Goal: Complete application form

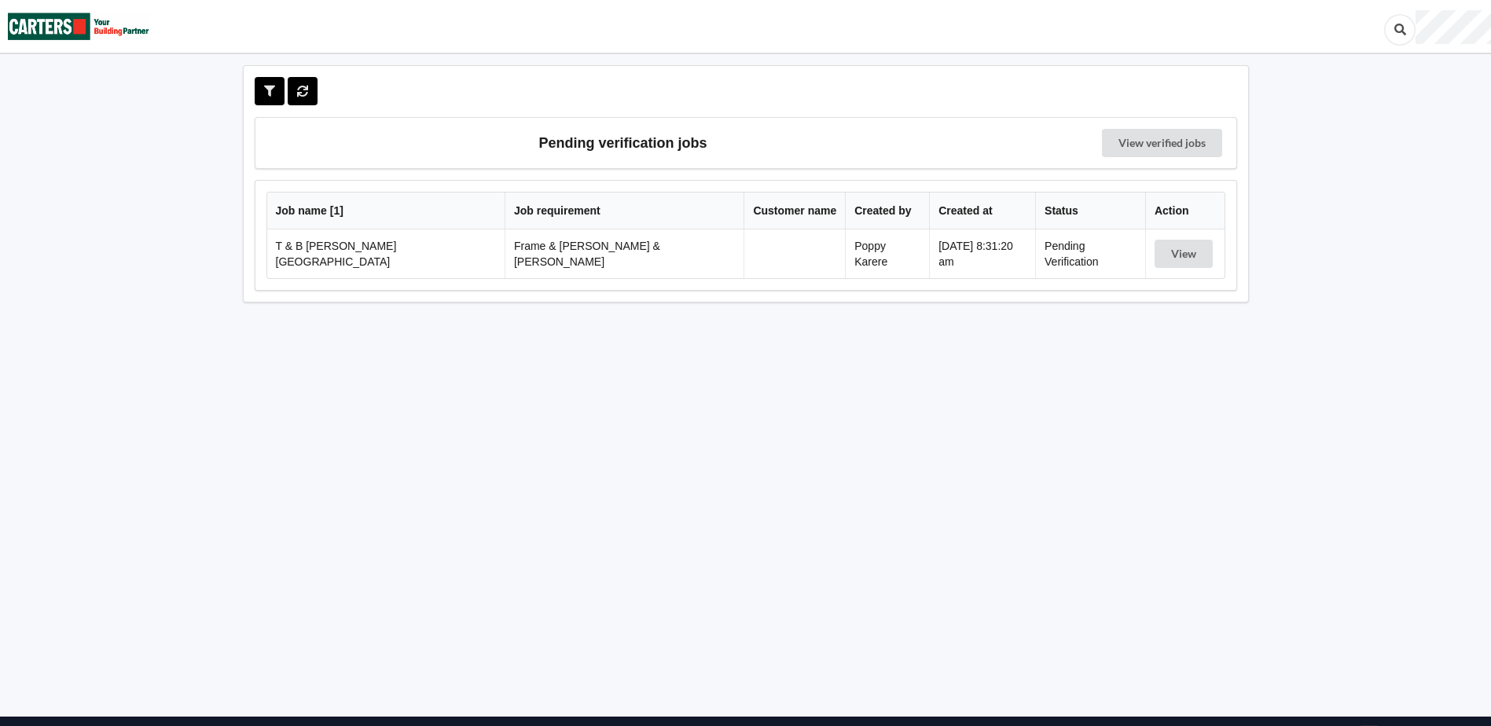
click at [1191, 234] on td "View" at bounding box center [1184, 254] width 79 height 49
click at [1188, 245] on button "View" at bounding box center [1184, 254] width 58 height 28
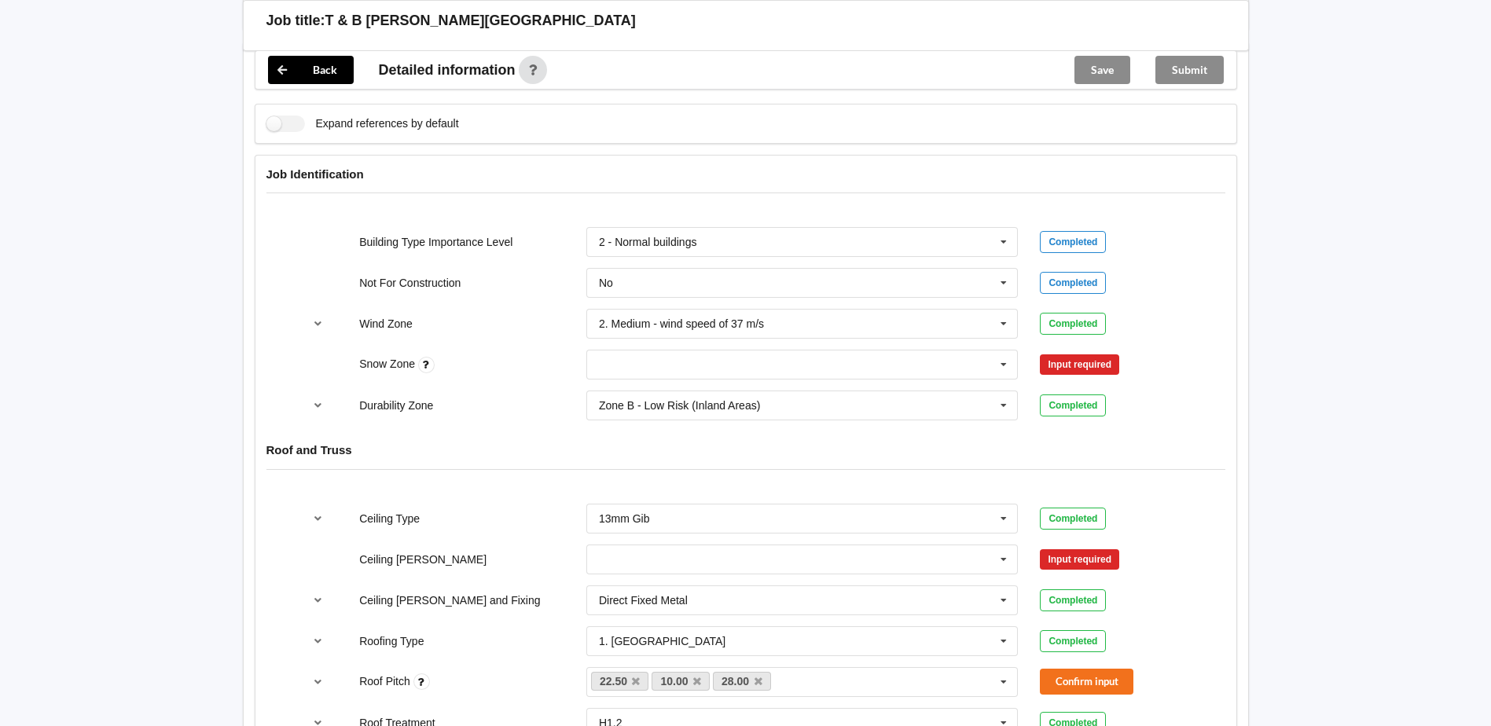
scroll to position [629, 0]
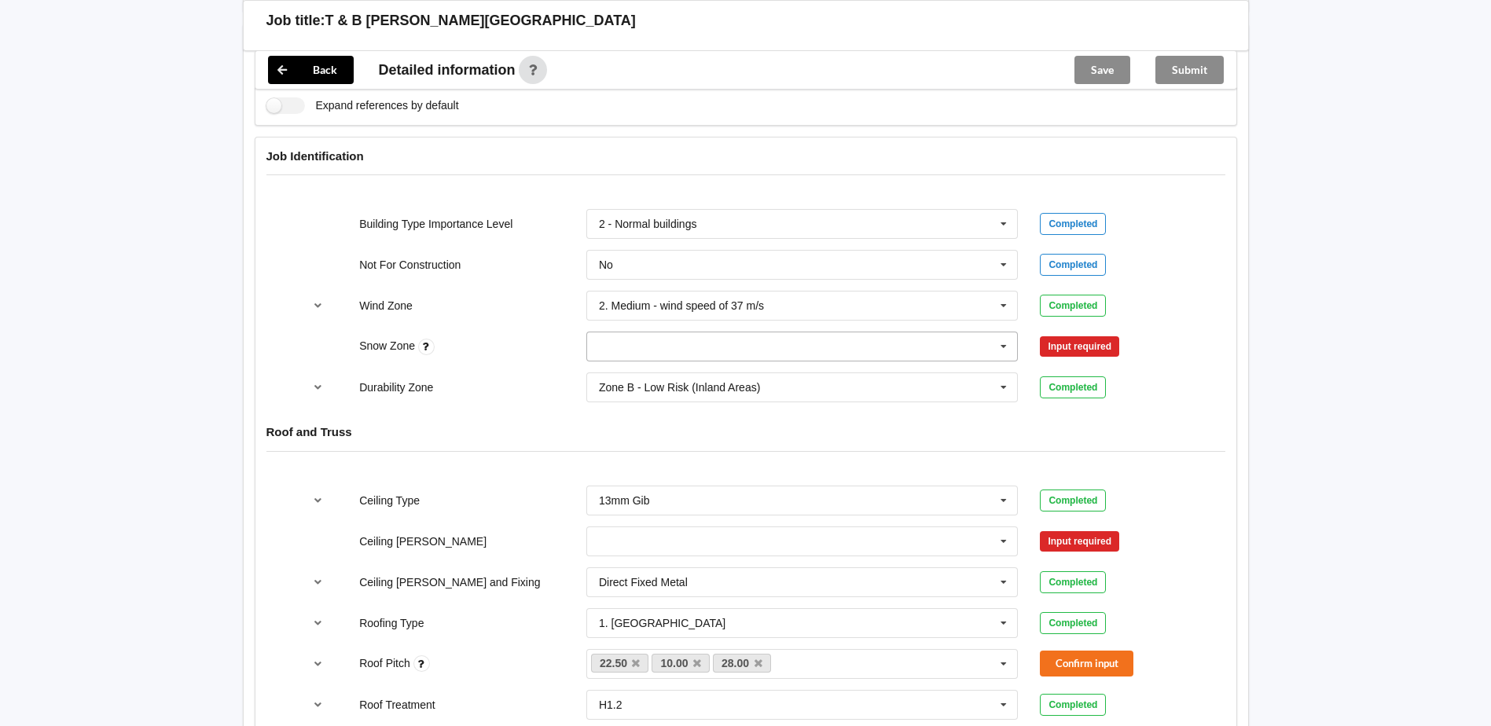
click at [854, 344] on input "text" at bounding box center [803, 347] width 431 height 28
drag, startPoint x: 776, startPoint y: 352, endPoint x: 786, endPoint y: 349, distance: 10.7
click at [777, 361] on div "N0" at bounding box center [802, 375] width 431 height 29
click at [1125, 334] on button "Confirm input" at bounding box center [1087, 347] width 94 height 26
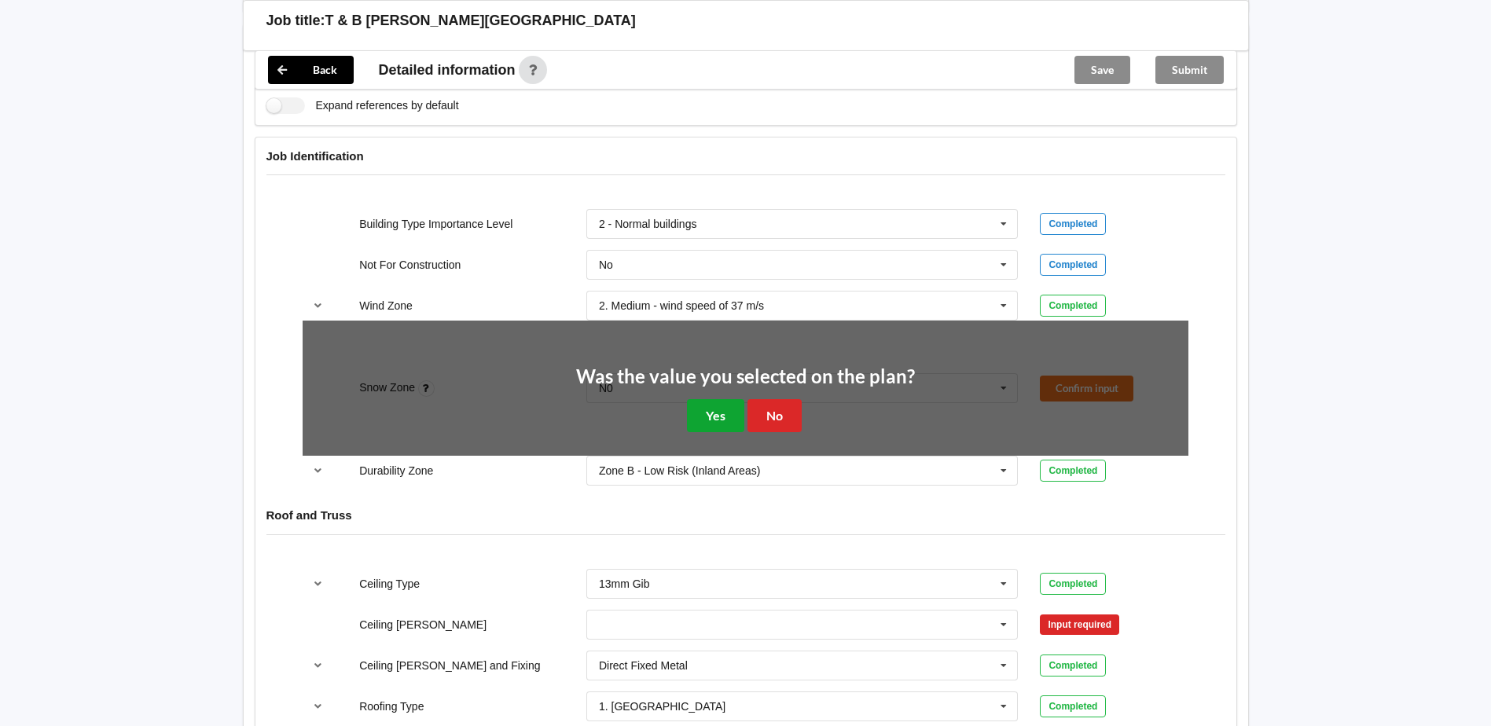
click at [712, 399] on button "Yes" at bounding box center [715, 415] width 57 height 32
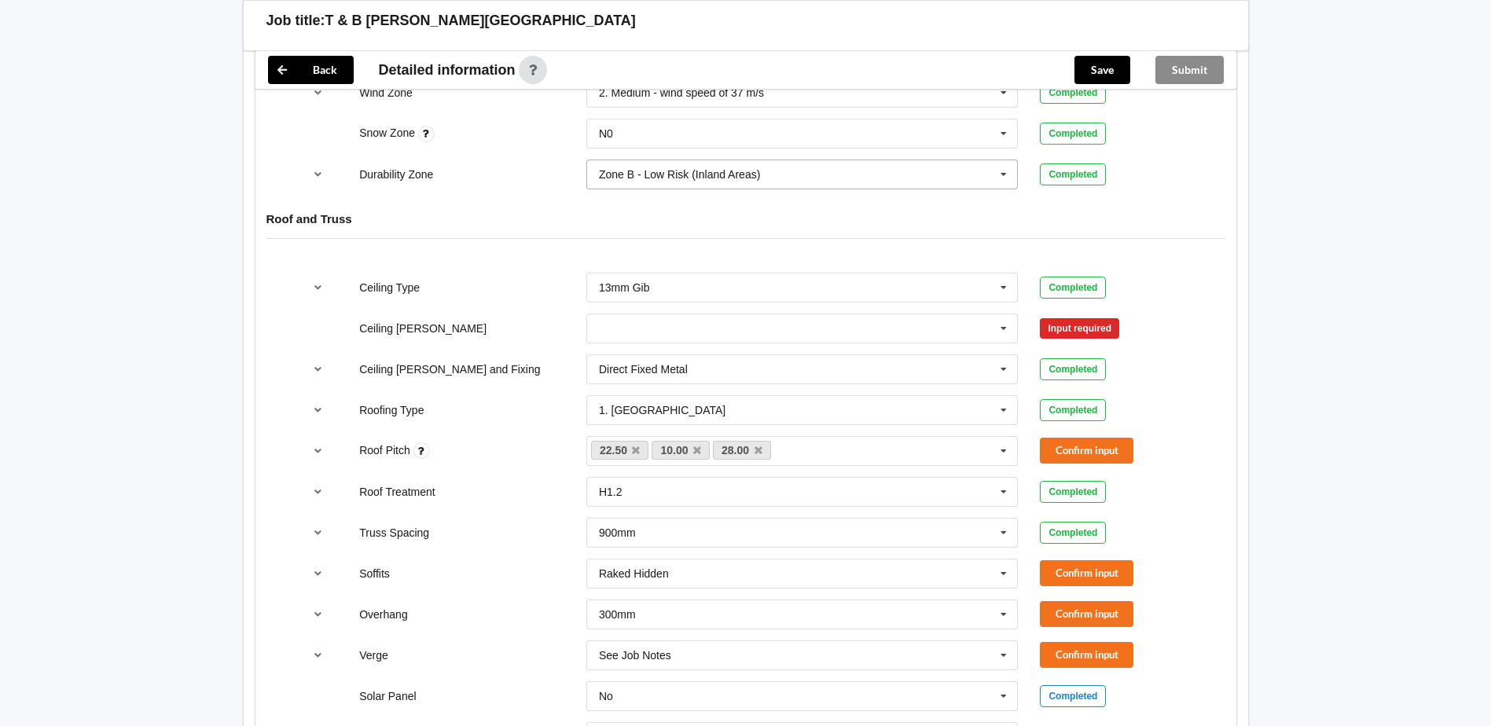
scroll to position [865, 0]
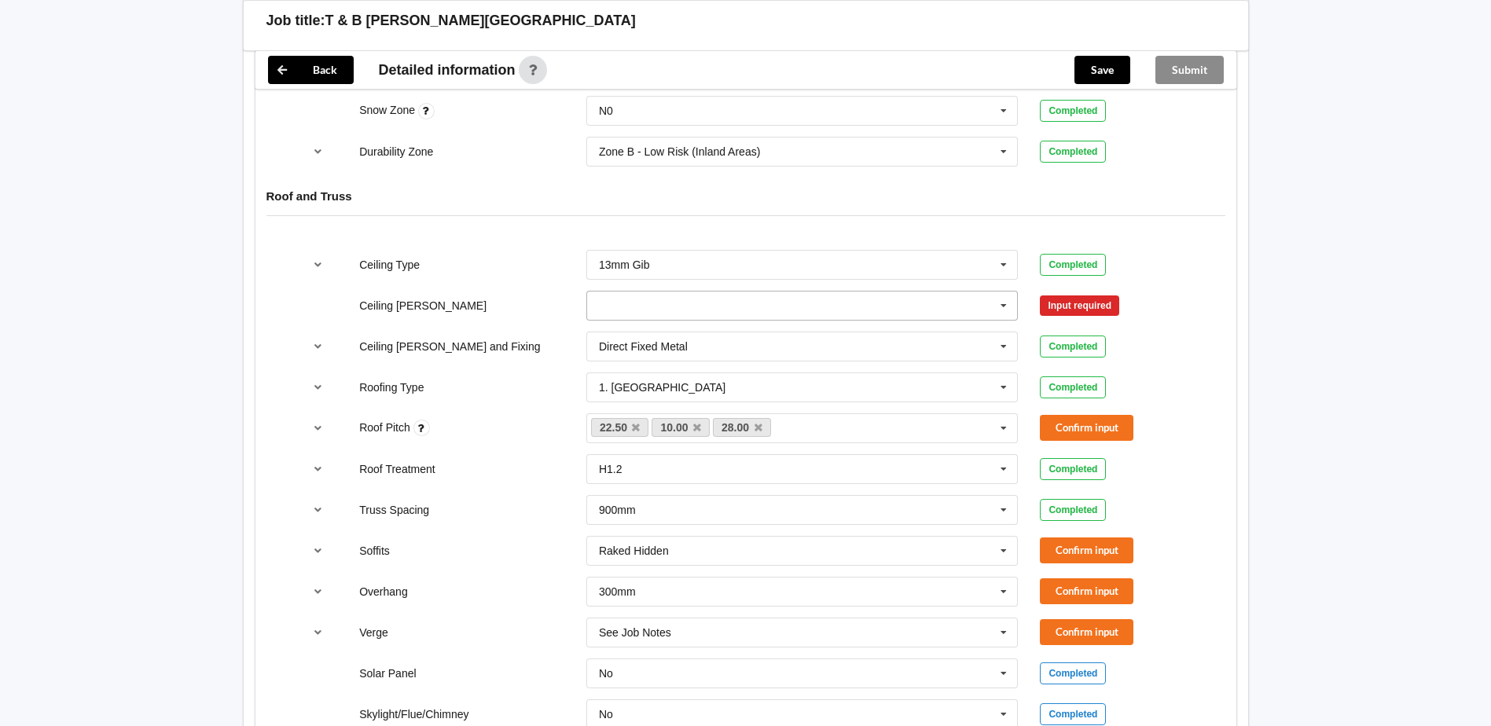
click at [665, 292] on input "text" at bounding box center [803, 306] width 431 height 28
click at [664, 378] on div "600mm" at bounding box center [802, 392] width 431 height 29
click at [1098, 295] on button "Confirm input" at bounding box center [1087, 305] width 94 height 26
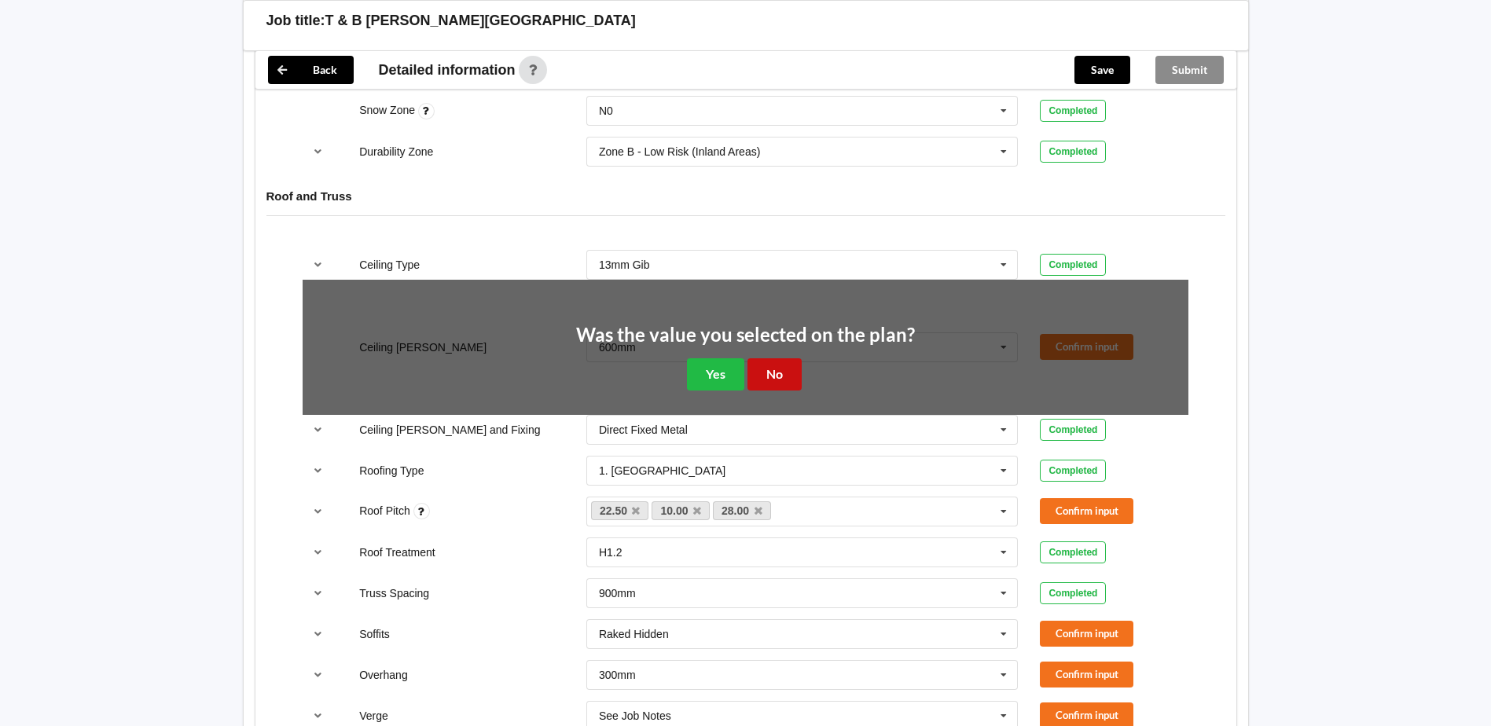
click at [755, 360] on button "No" at bounding box center [775, 375] width 54 height 32
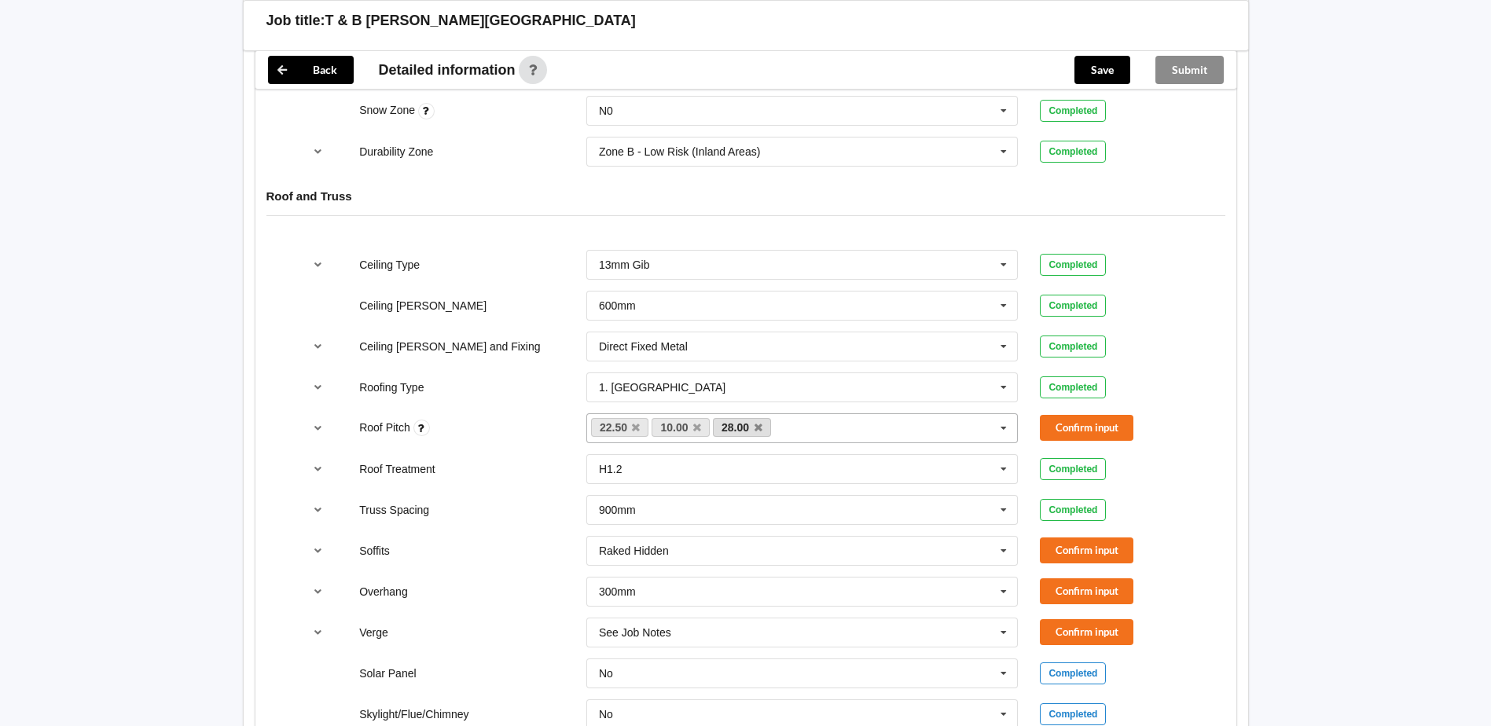
click at [763, 418] on link "28.00" at bounding box center [742, 427] width 58 height 19
click at [759, 423] on icon at bounding box center [759, 428] width 8 height 10
click at [1048, 420] on button "Confirm input" at bounding box center [1087, 428] width 94 height 26
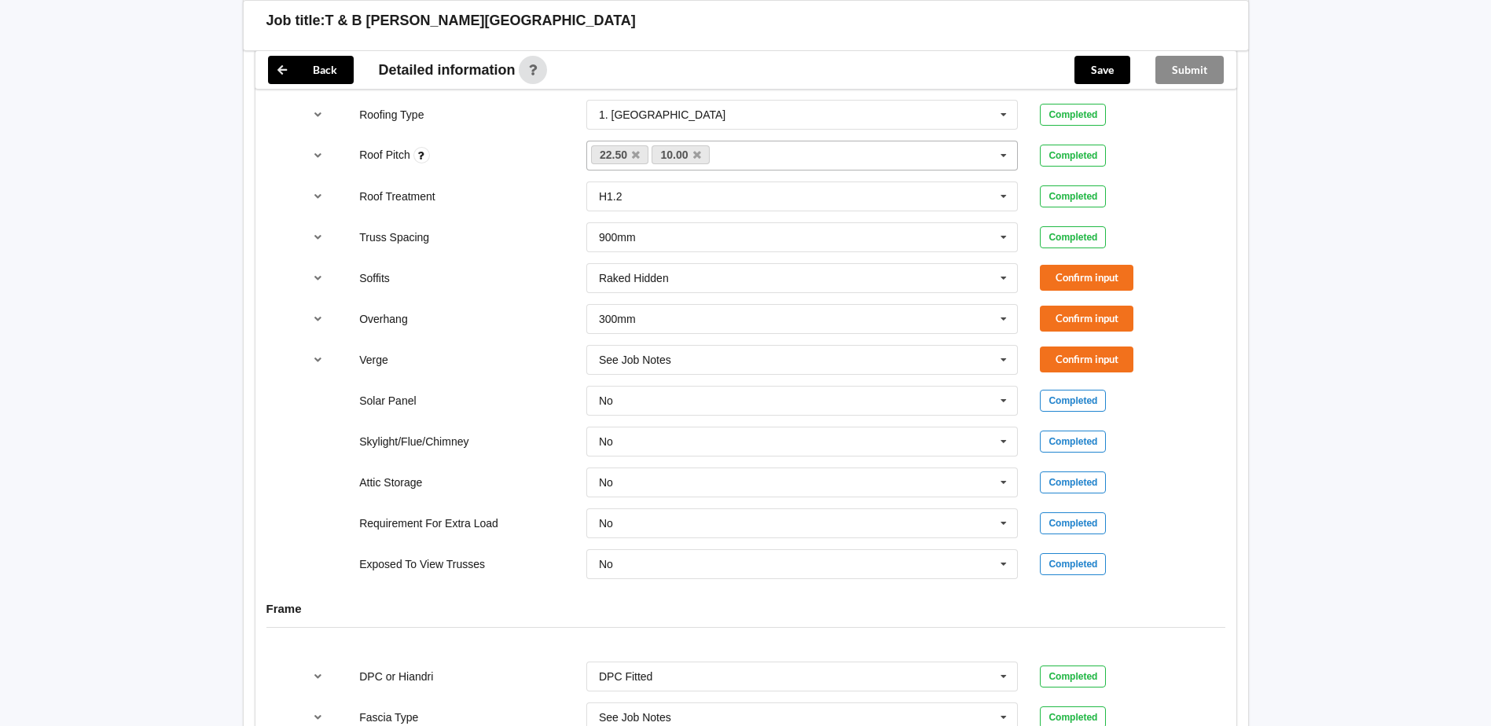
scroll to position [1179, 0]
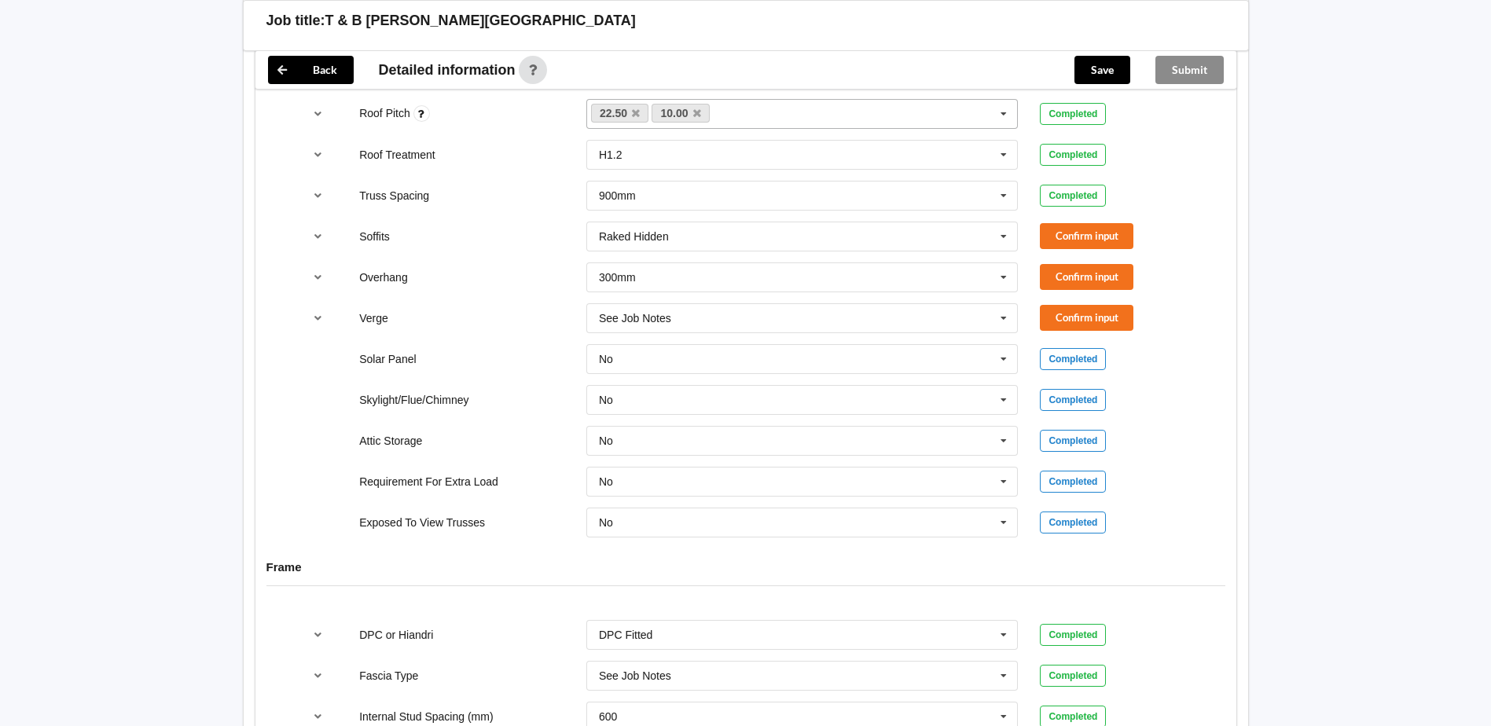
click at [666, 211] on div "Raked Hidden Boxed Multiple Values – See As Per Plan None Raked & Boxed Raked E…" at bounding box center [802, 237] width 454 height 52
click at [666, 231] on div "Raked Hidden" at bounding box center [634, 236] width 70 height 11
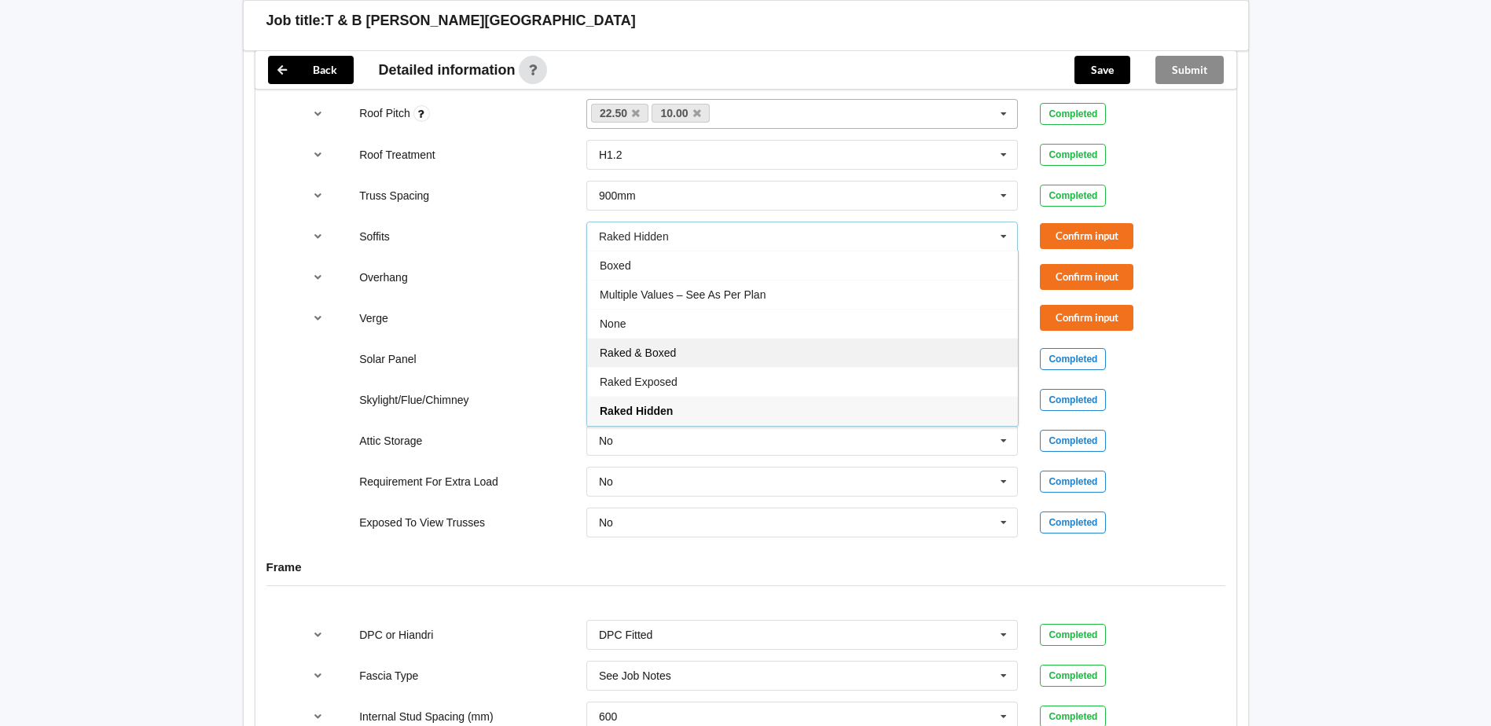
click at [656, 347] on span "Raked & Boxed" at bounding box center [638, 353] width 76 height 13
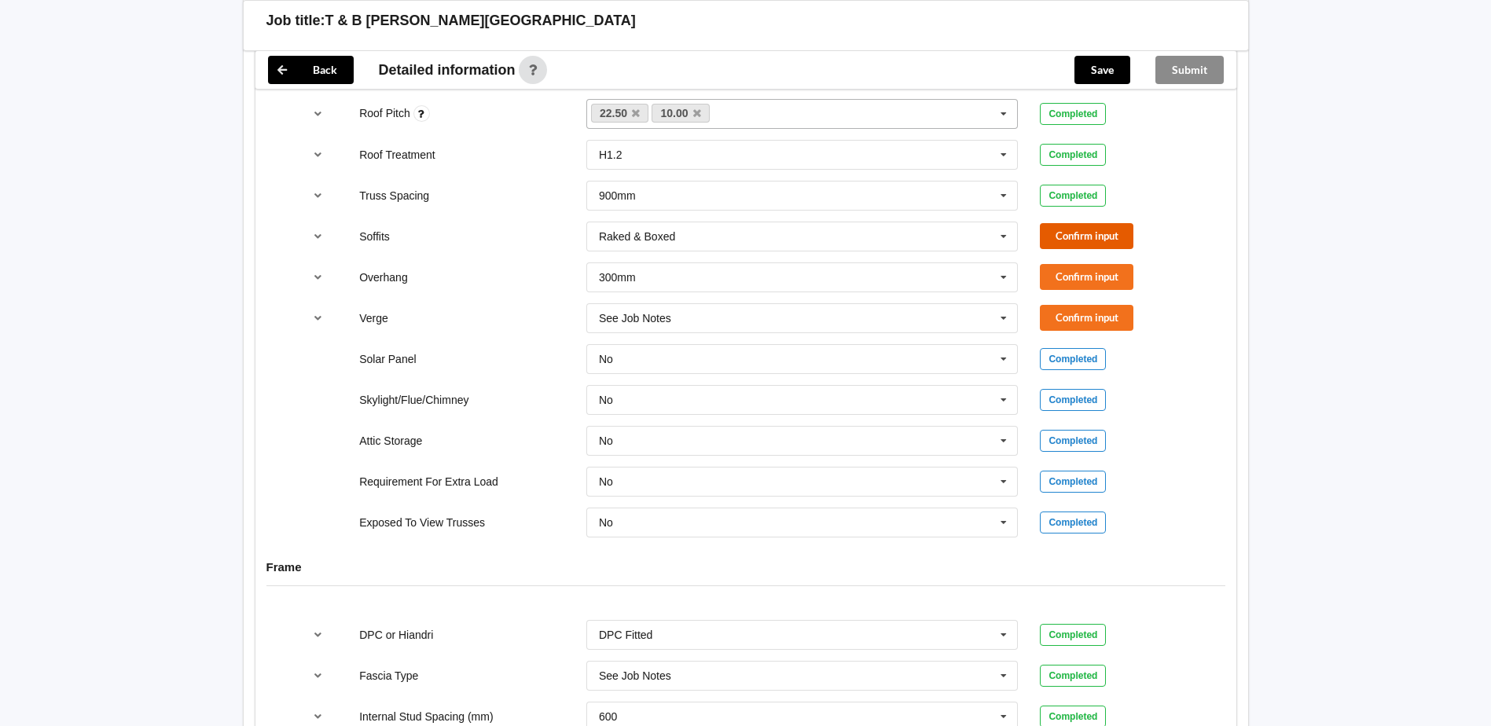
click at [1103, 223] on button "Confirm input" at bounding box center [1087, 236] width 94 height 26
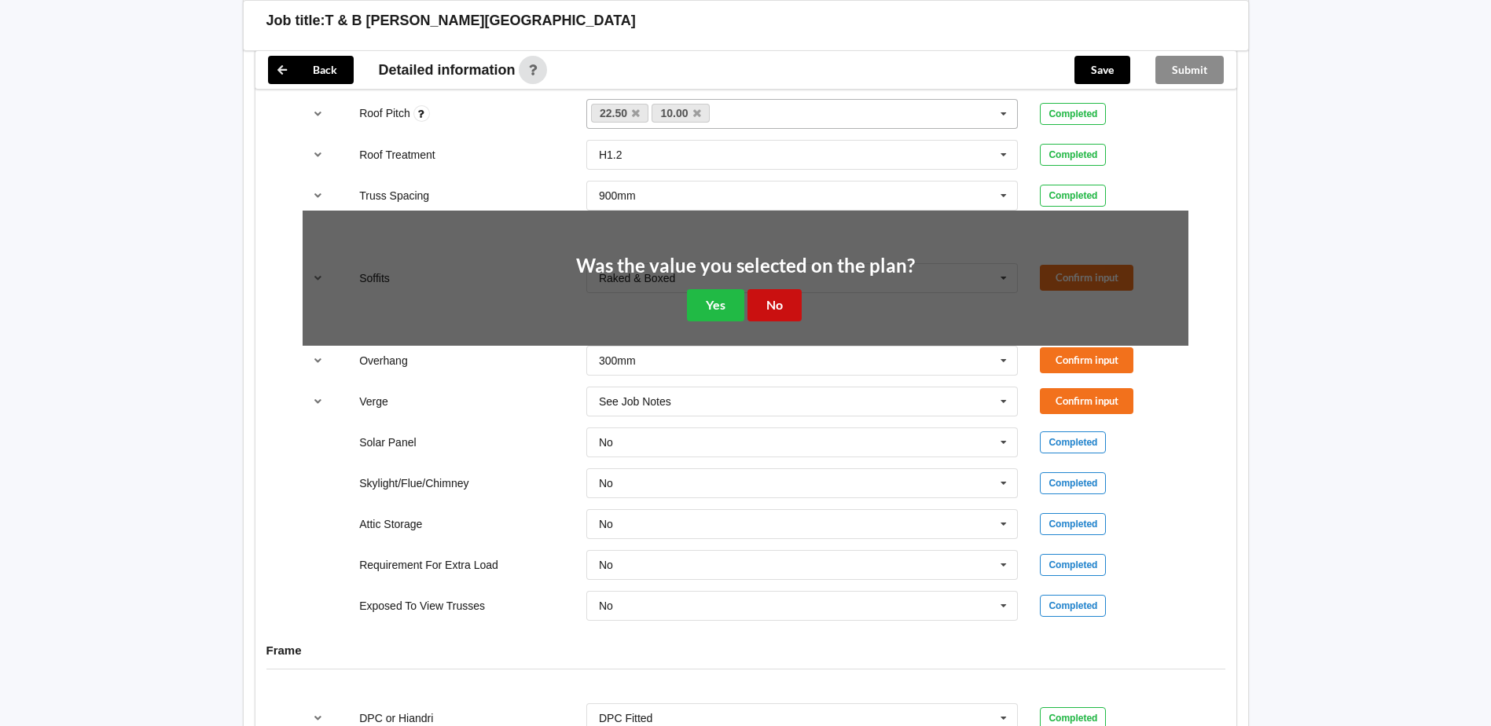
click at [783, 289] on button "No" at bounding box center [775, 305] width 54 height 32
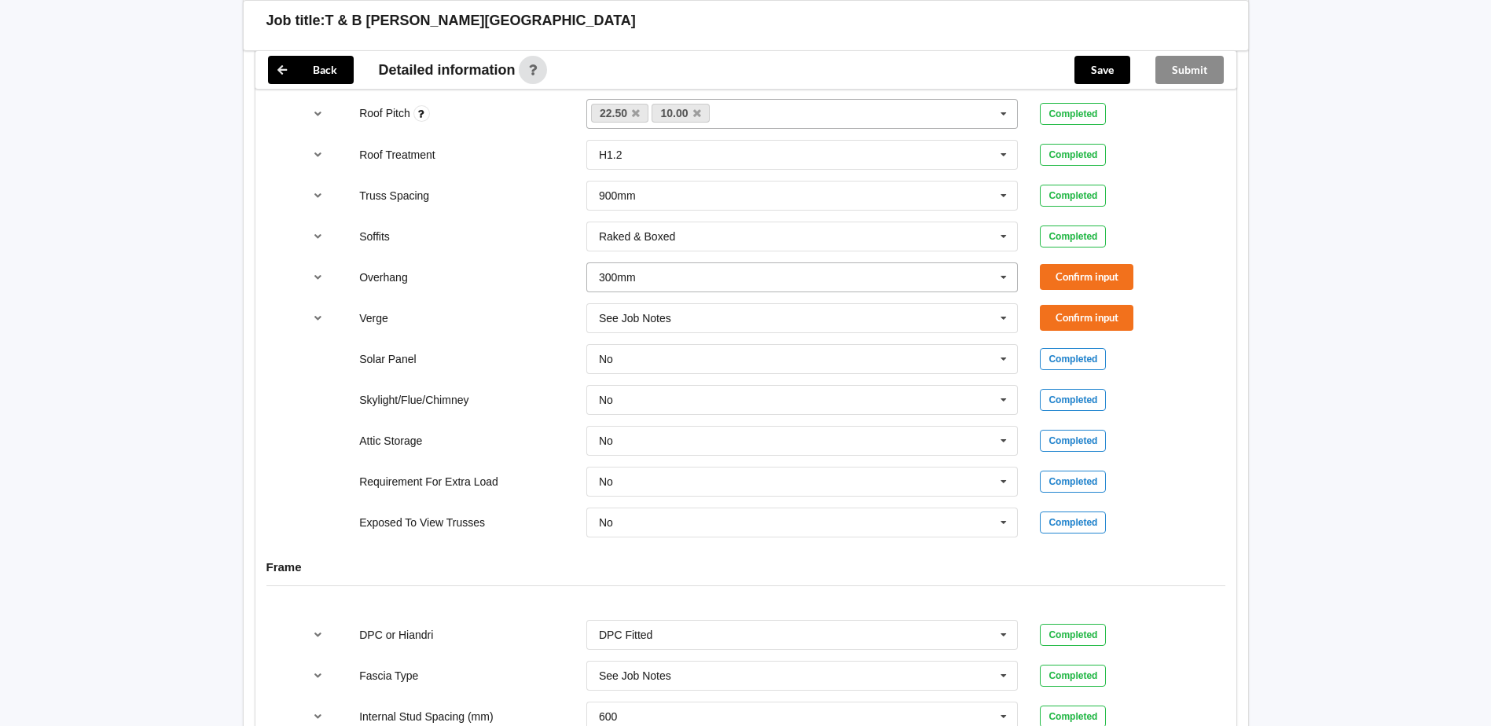
click at [664, 271] on input "text" at bounding box center [803, 277] width 431 height 28
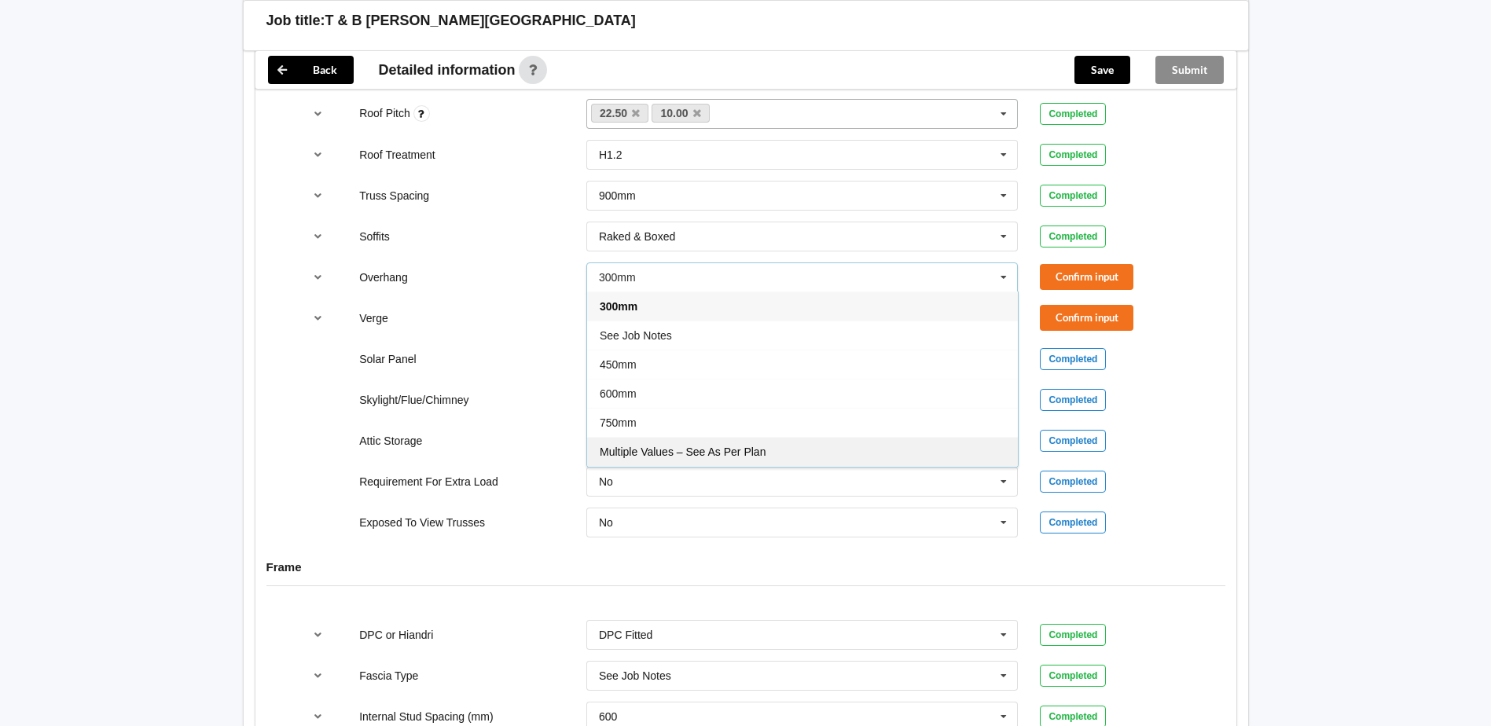
click at [682, 446] on span "Multiple Values – See As Per Plan" at bounding box center [683, 452] width 166 height 13
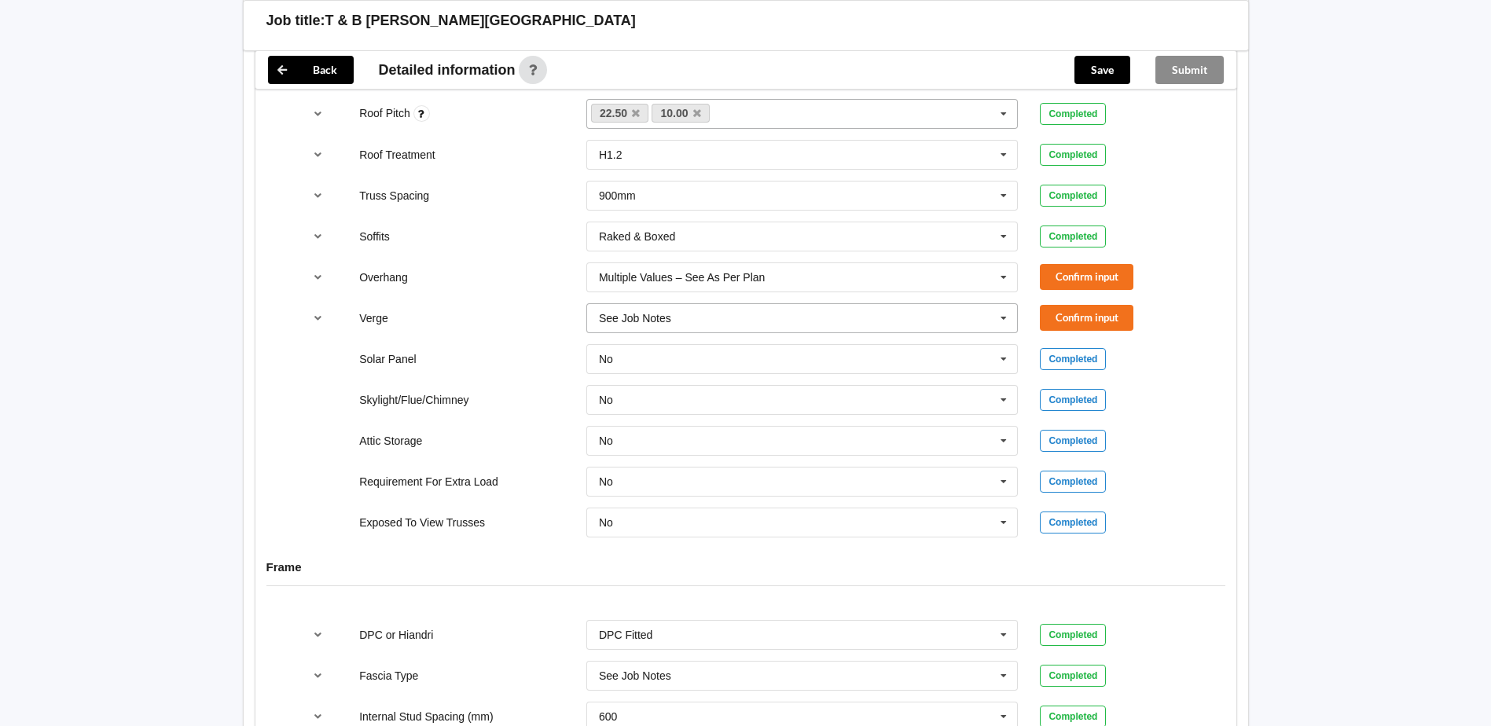
click at [917, 304] on input "text" at bounding box center [803, 318] width 431 height 28
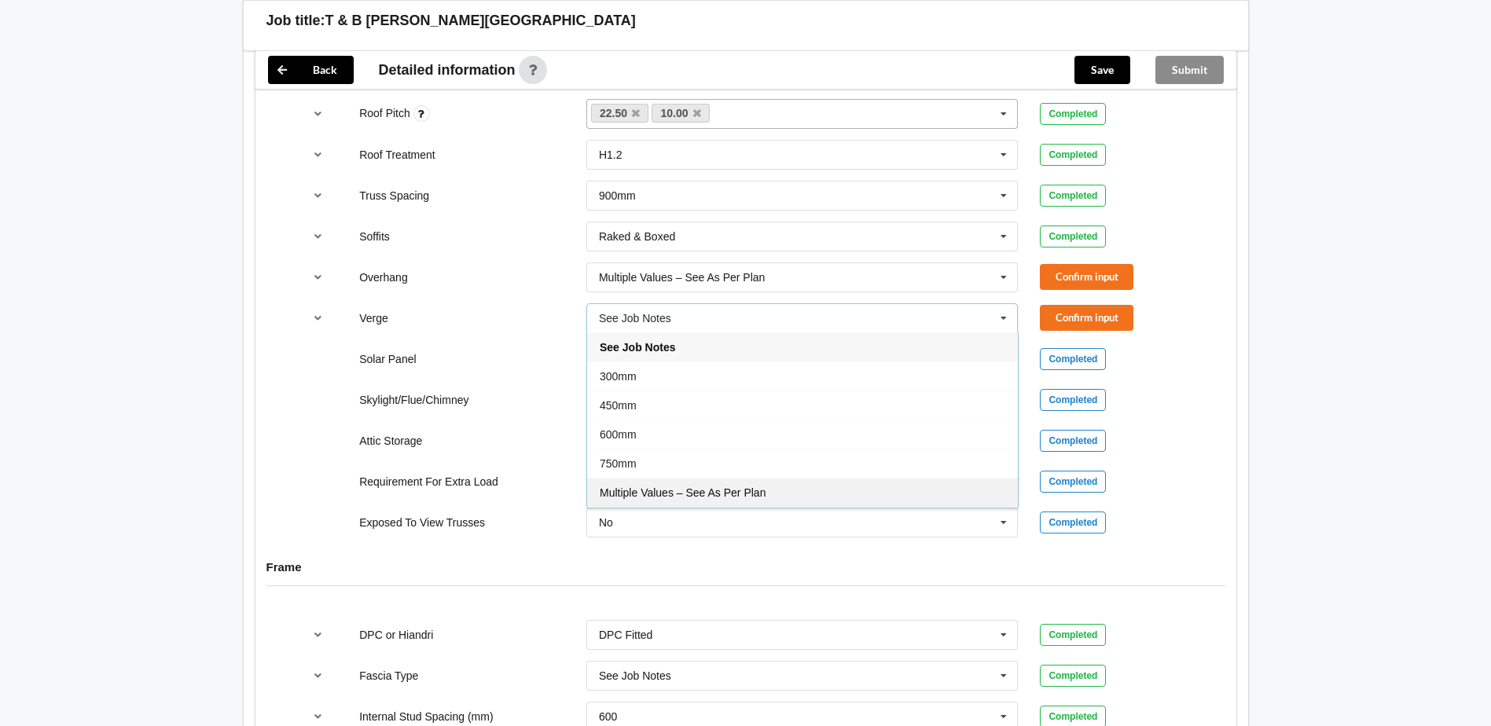
click at [684, 487] on span "Multiple Values – See As Per Plan" at bounding box center [683, 493] width 166 height 13
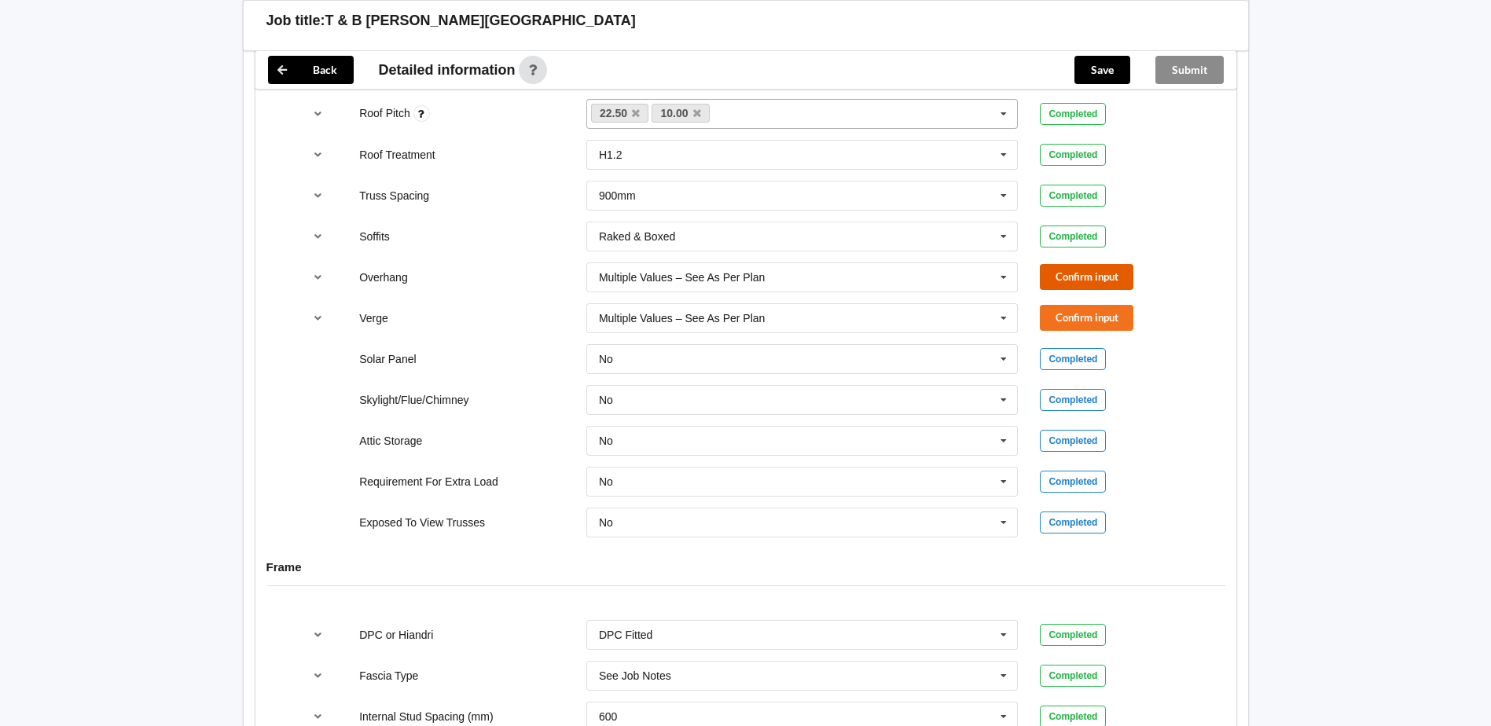
click at [1104, 264] on button "Confirm input" at bounding box center [1087, 277] width 94 height 26
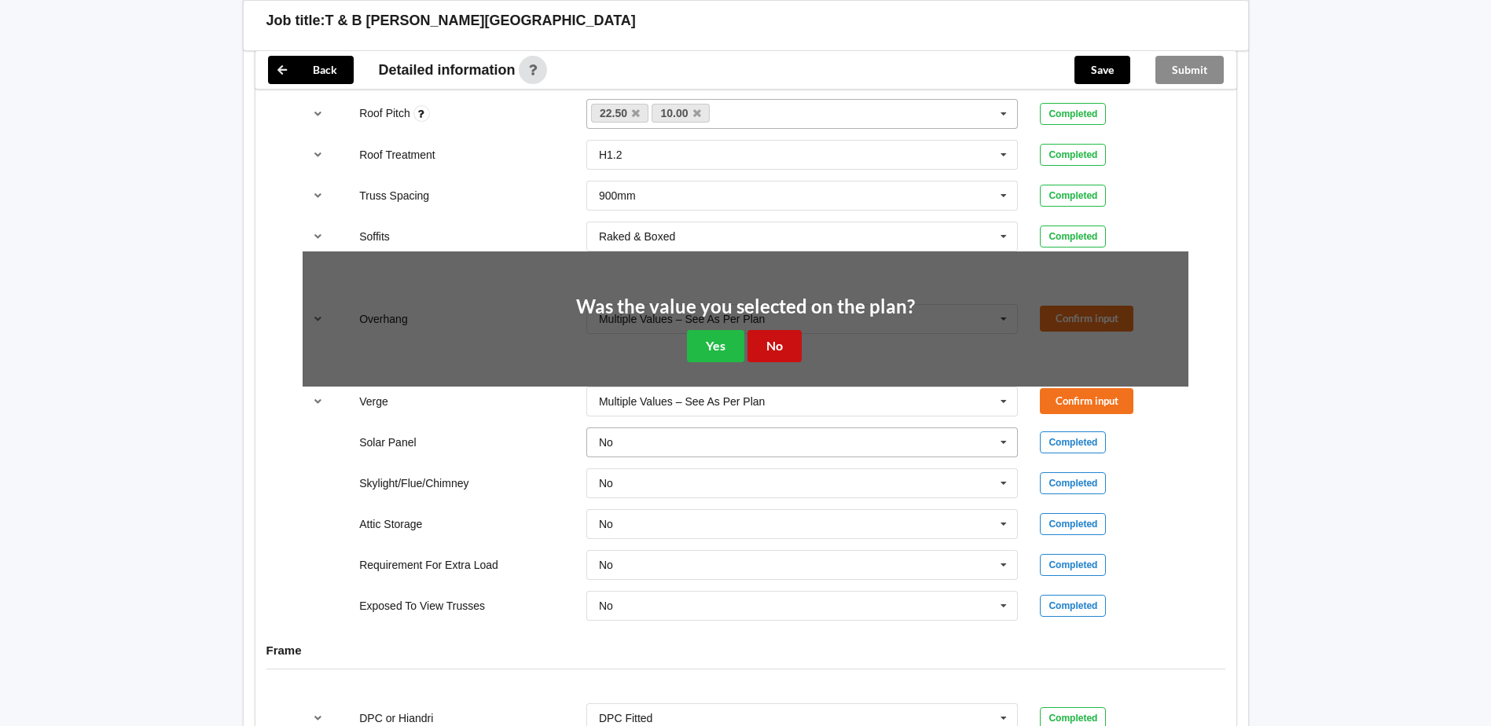
drag, startPoint x: 759, startPoint y: 332, endPoint x: 792, endPoint y: 329, distance: 33.2
click at [760, 332] on button "No" at bounding box center [775, 346] width 54 height 32
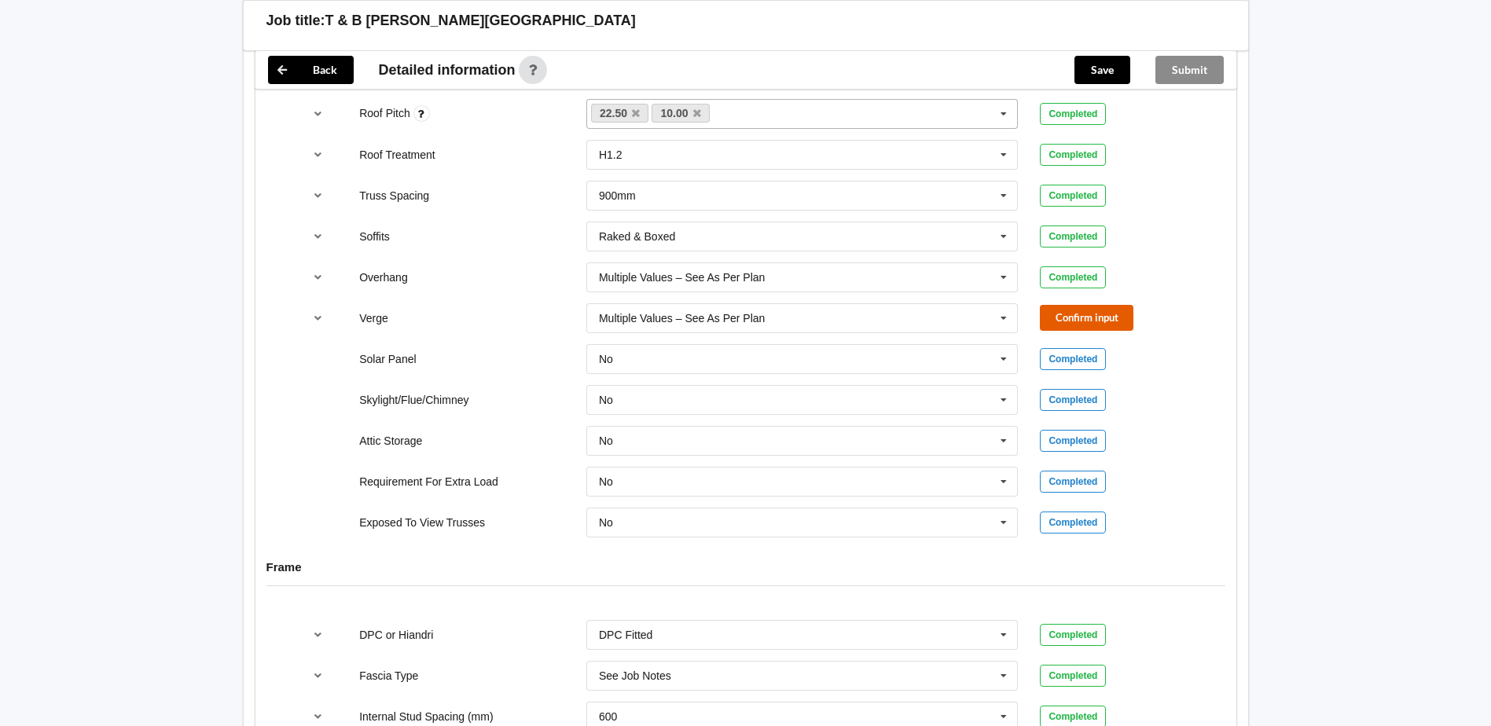
click at [1057, 305] on button "Confirm input" at bounding box center [1087, 318] width 94 height 26
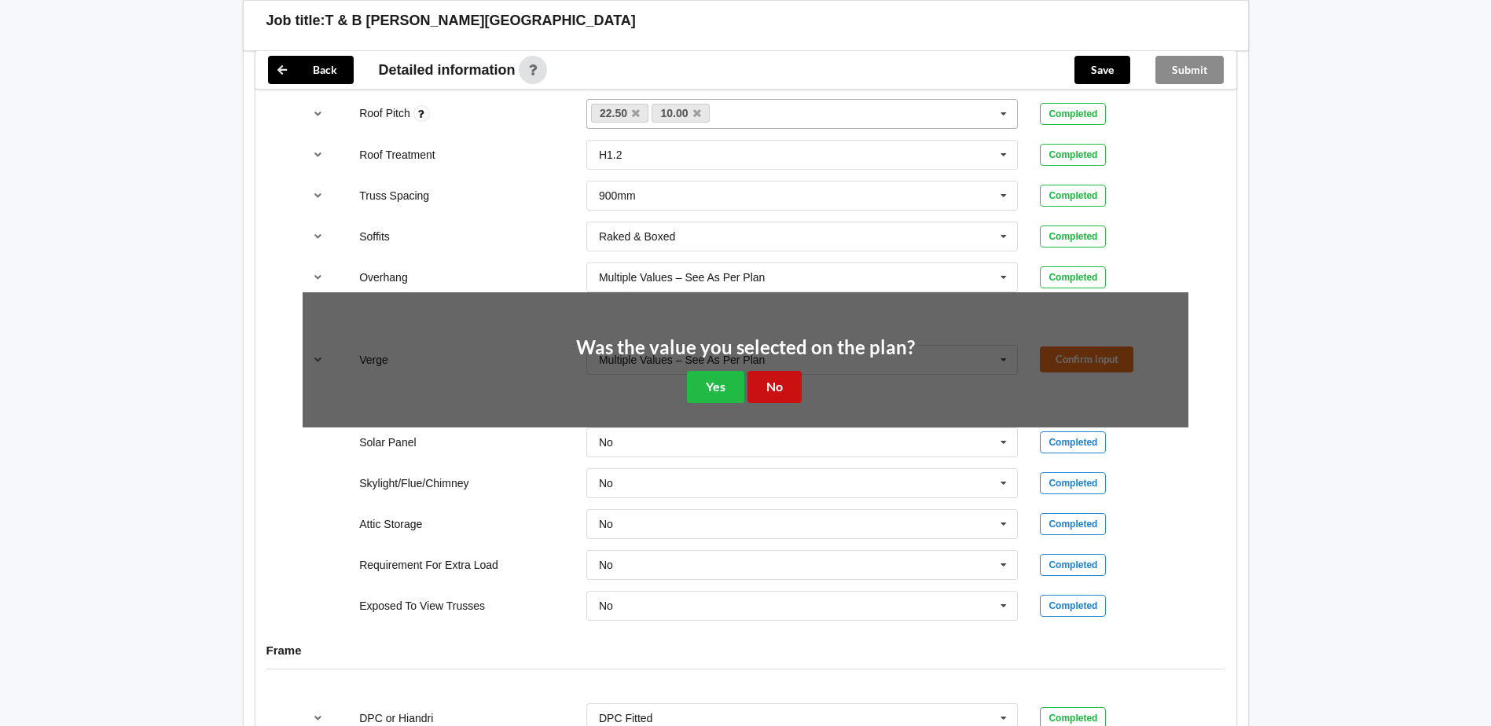
click at [763, 371] on button "No" at bounding box center [775, 387] width 54 height 32
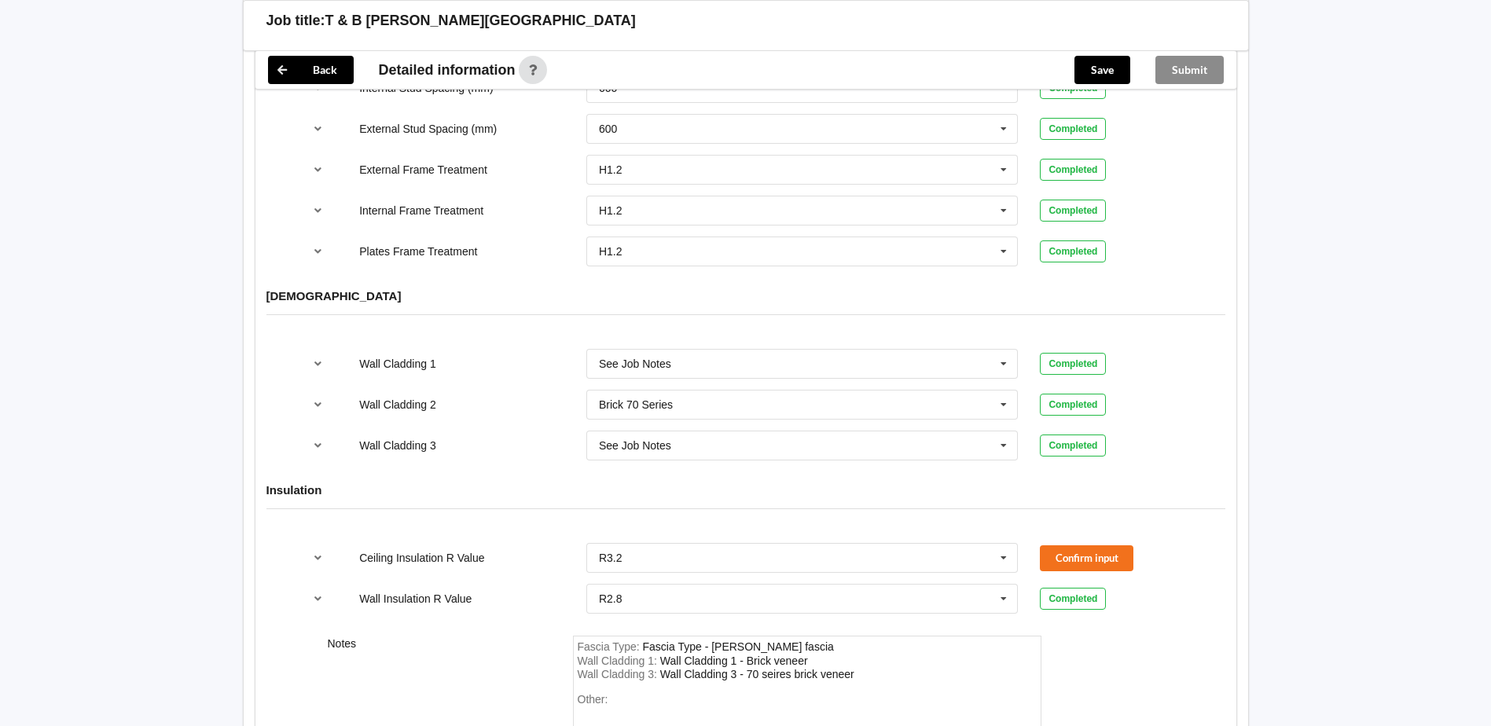
scroll to position [1887, 0]
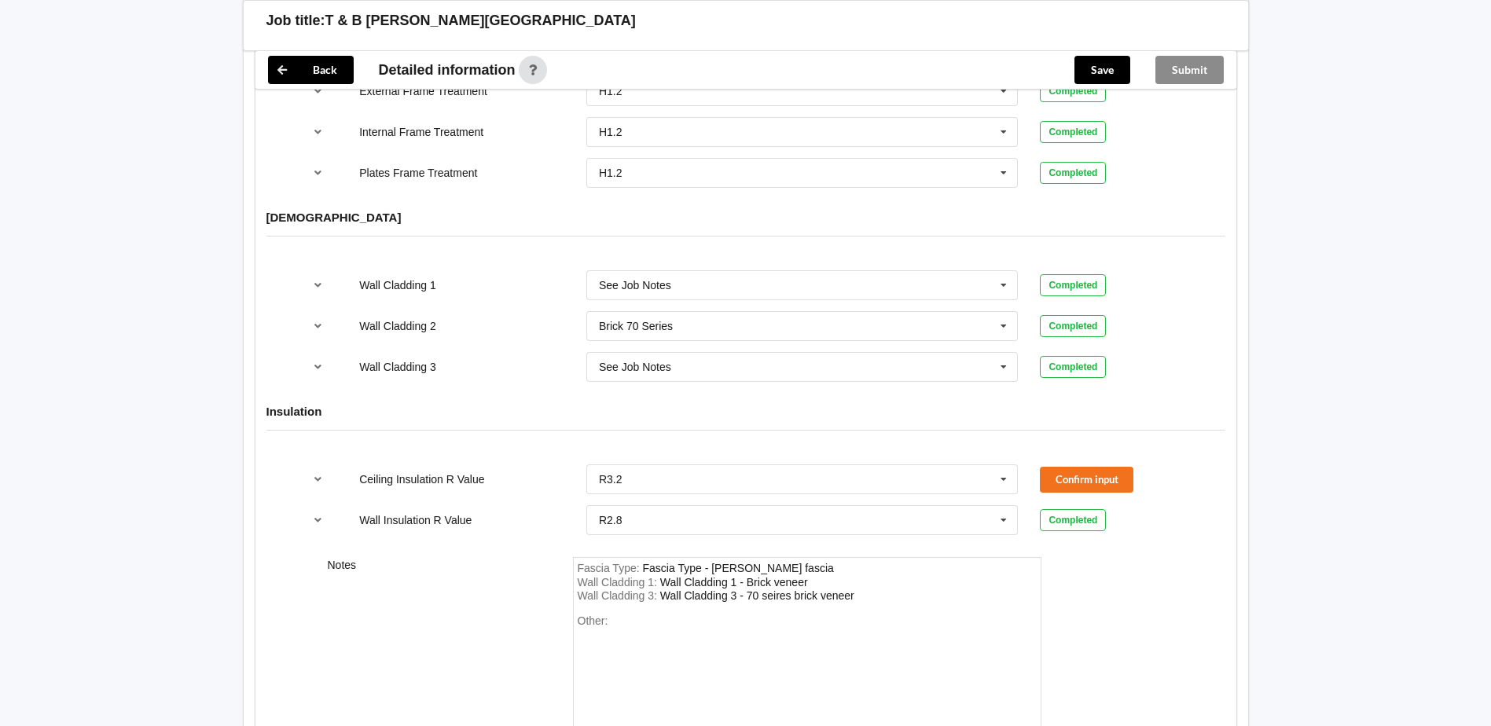
click at [647, 259] on div "See Job Notes Axon Panel B/Back 135 B/Back 135 Rebated B/Back 142 B/Back 180 B/…" at bounding box center [802, 285] width 454 height 52
click at [779, 576] on div "Wall Cladding 1 - Brick veneer" at bounding box center [734, 582] width 148 height 13
click at [848, 576] on div "Wall Cladding 1 : Wall Cladding 1 - Brick veneer" at bounding box center [807, 583] width 459 height 14
drag, startPoint x: 886, startPoint y: 572, endPoint x: 688, endPoint y: 568, distance: 198.2
click at [688, 576] on div "Wall Cladding 1 : Wall Cladding 1 - Brick veneer" at bounding box center [807, 583] width 459 height 14
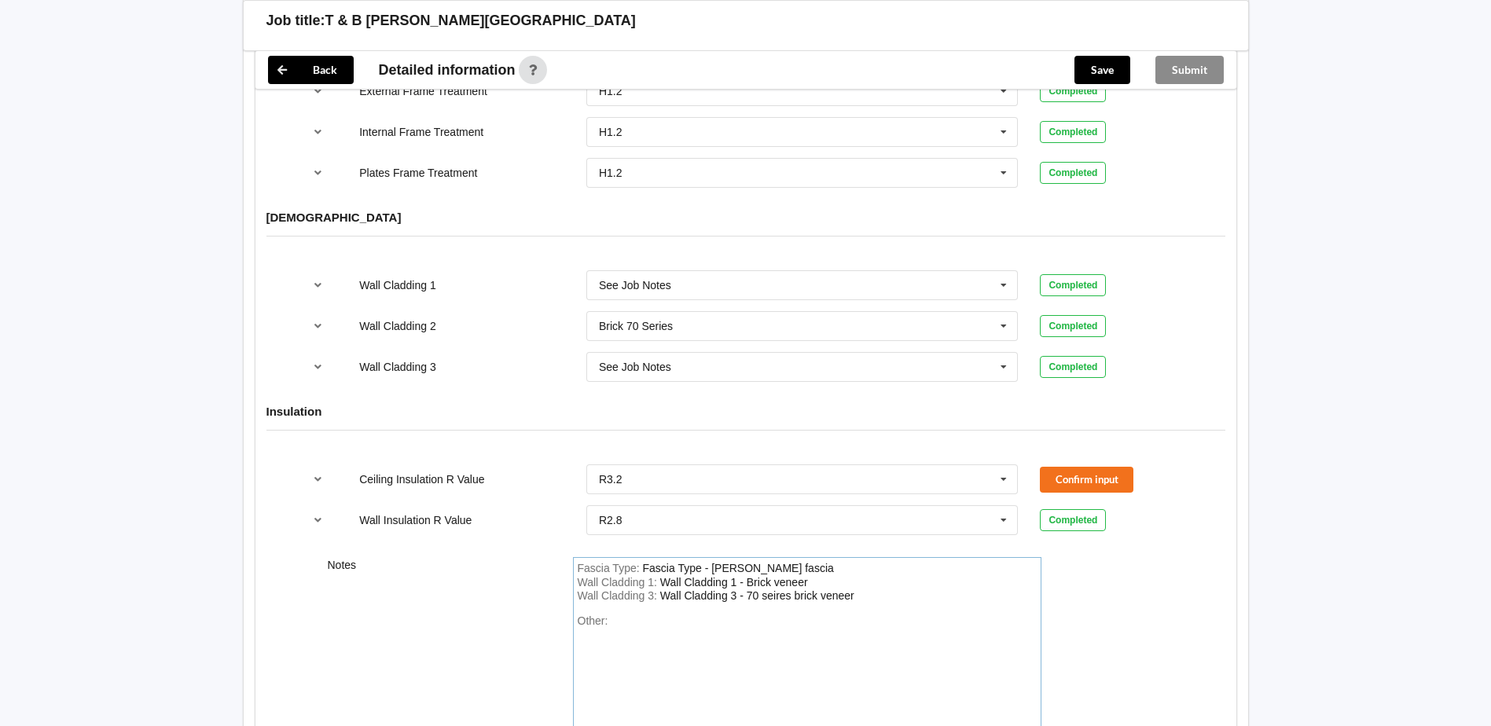
click at [794, 576] on div "Wall Cladding 1 - Brick veneer" at bounding box center [734, 582] width 148 height 13
click at [630, 362] on div "See Job Notes" at bounding box center [635, 367] width 72 height 11
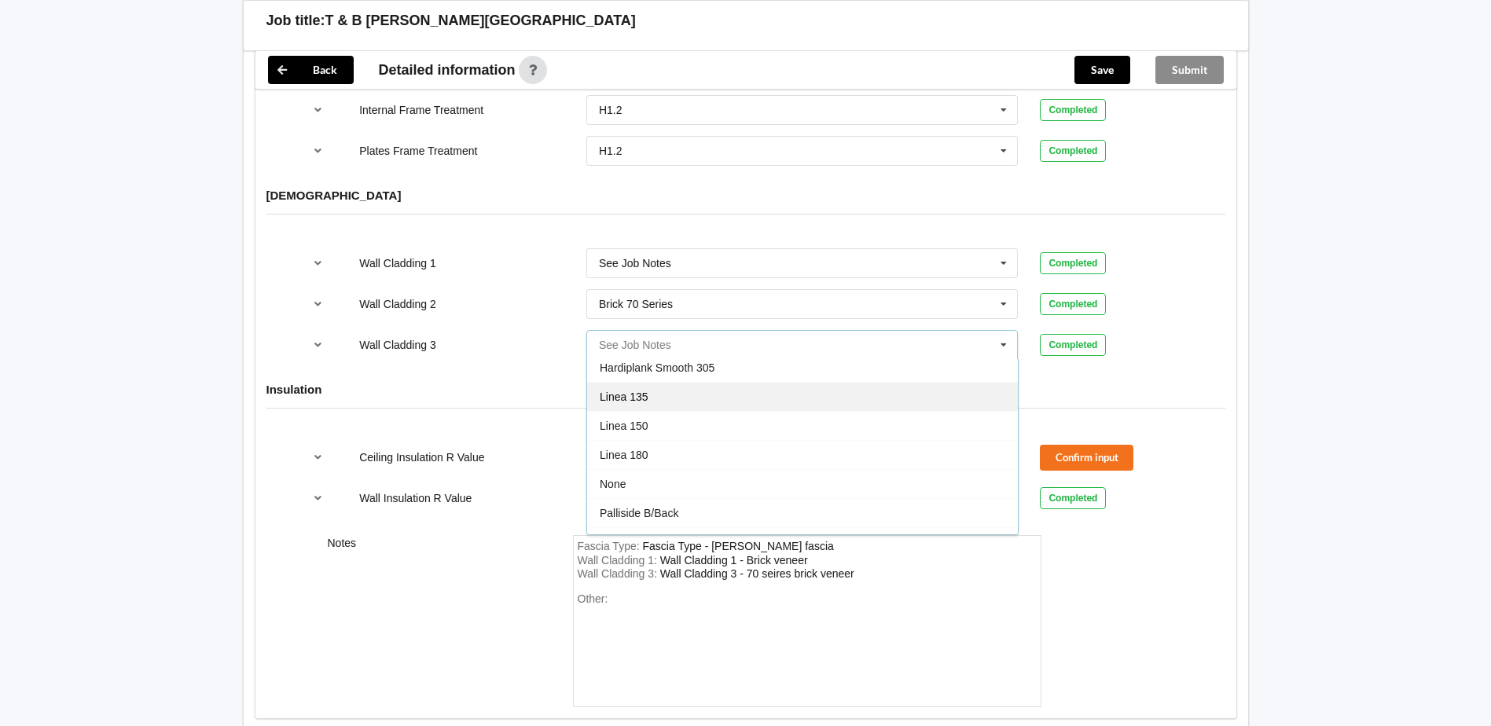
scroll to position [645, 0]
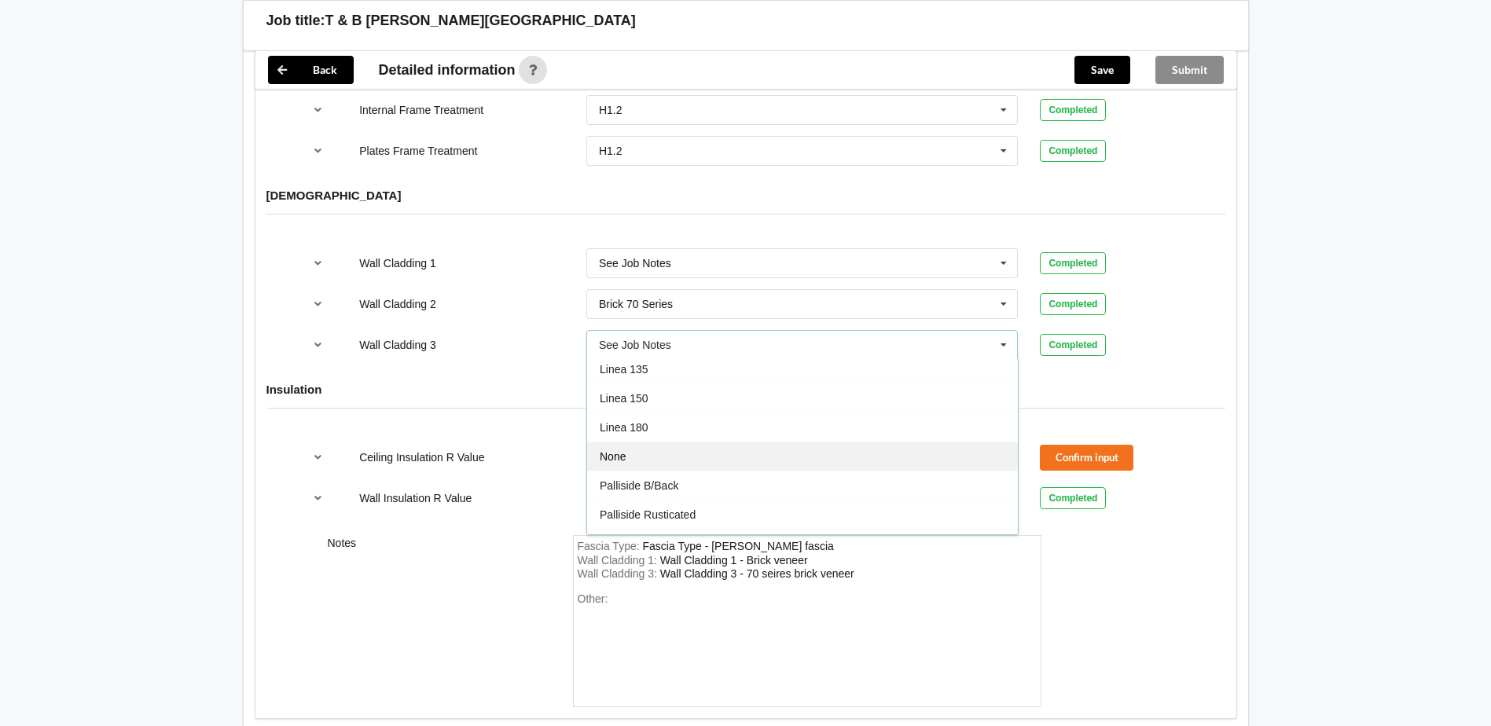
click at [640, 442] on div "None" at bounding box center [802, 456] width 431 height 29
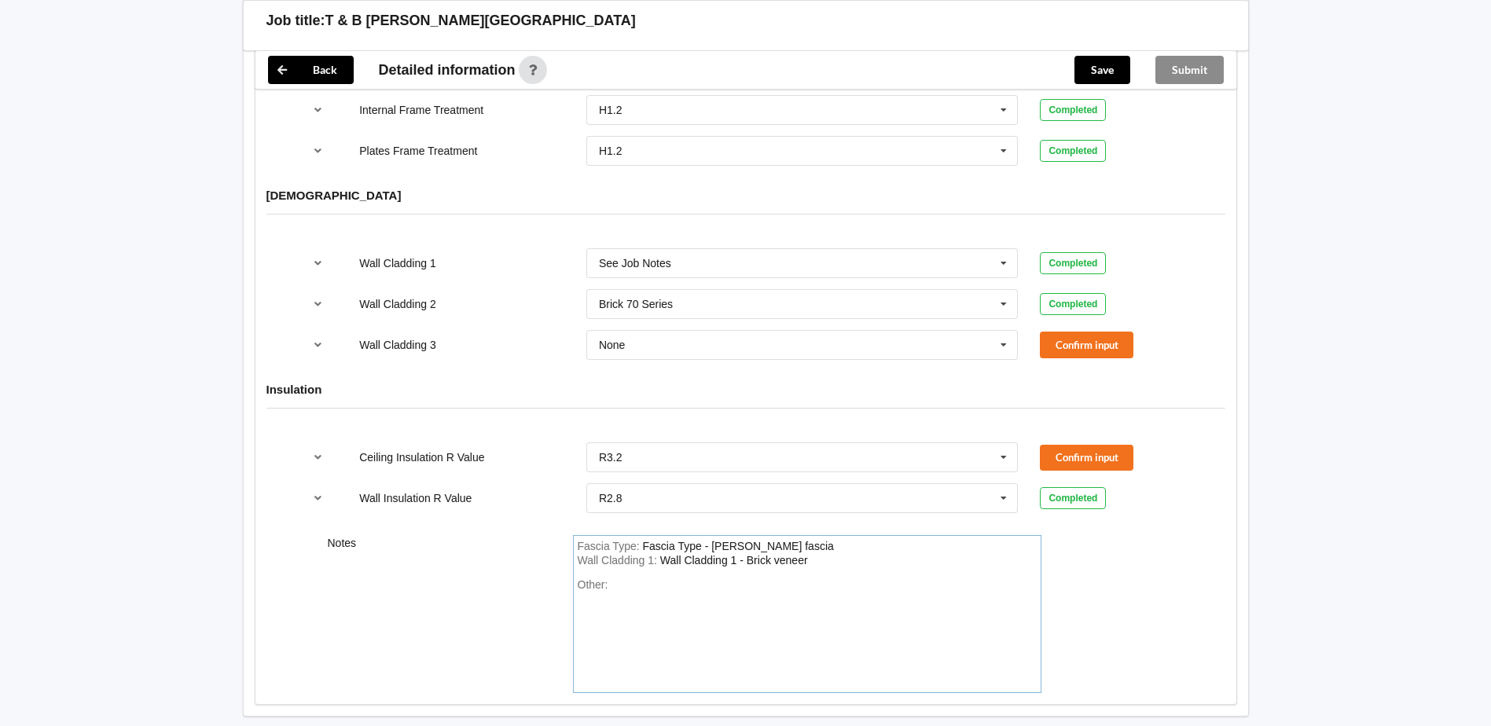
click at [759, 554] on div "Wall Cladding 1 - Brick veneer" at bounding box center [734, 560] width 148 height 13
click at [815, 540] on div "Fascia Type : Fascia Type - [PERSON_NAME] fascia" at bounding box center [807, 547] width 459 height 14
click at [811, 554] on div "Wall Cladding 1 : Wall Cladding 1 - Brick veneer" at bounding box center [807, 561] width 459 height 14
drag, startPoint x: 814, startPoint y: 546, endPoint x: 689, endPoint y: 548, distance: 125.0
click at [694, 554] on div "Wall Cladding 1 : Wall Cladding 1 - Brick veneer" at bounding box center [807, 561] width 459 height 14
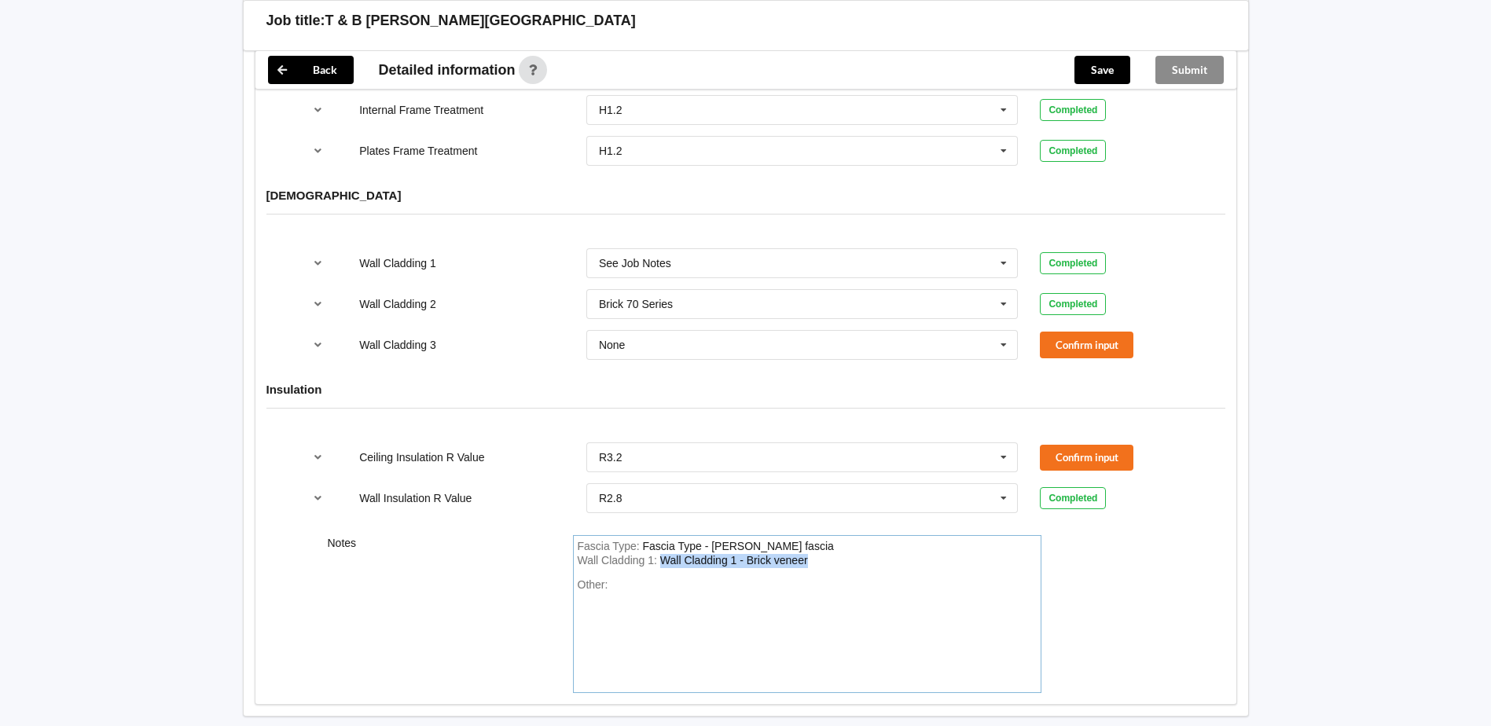
drag, startPoint x: 662, startPoint y: 546, endPoint x: 811, endPoint y: 553, distance: 148.7
click at [811, 553] on div "Fascia Type : Fascia Type - [PERSON_NAME] fascia Wall Cladding 1 : Wall Claddin…" at bounding box center [807, 614] width 469 height 158
click at [806, 552] on div "Fascia Type : Fascia Type - [PERSON_NAME] fascia Wall Cladding 1 : BGC Vertical…" at bounding box center [807, 614] width 469 height 158
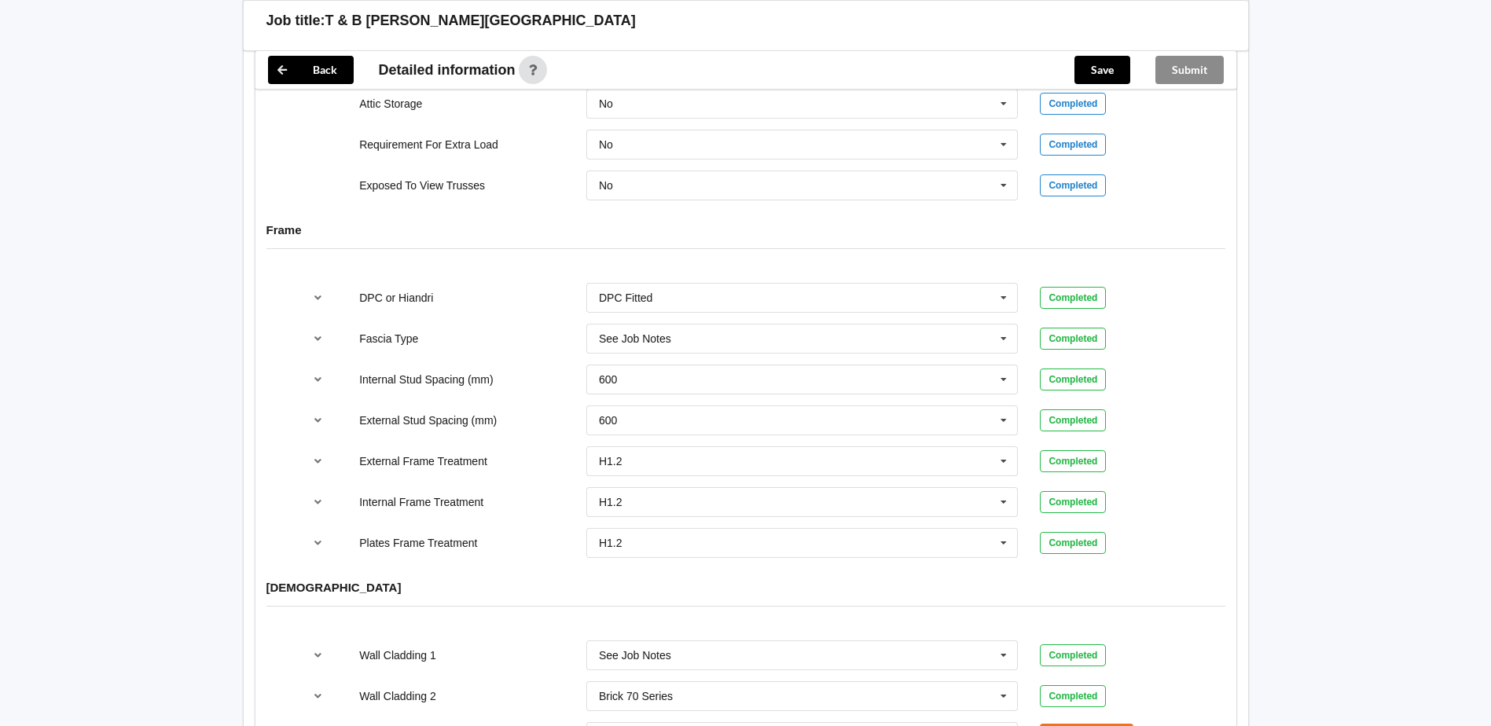
scroll to position [1516, 0]
click at [693, 329] on input "text" at bounding box center [803, 339] width 431 height 28
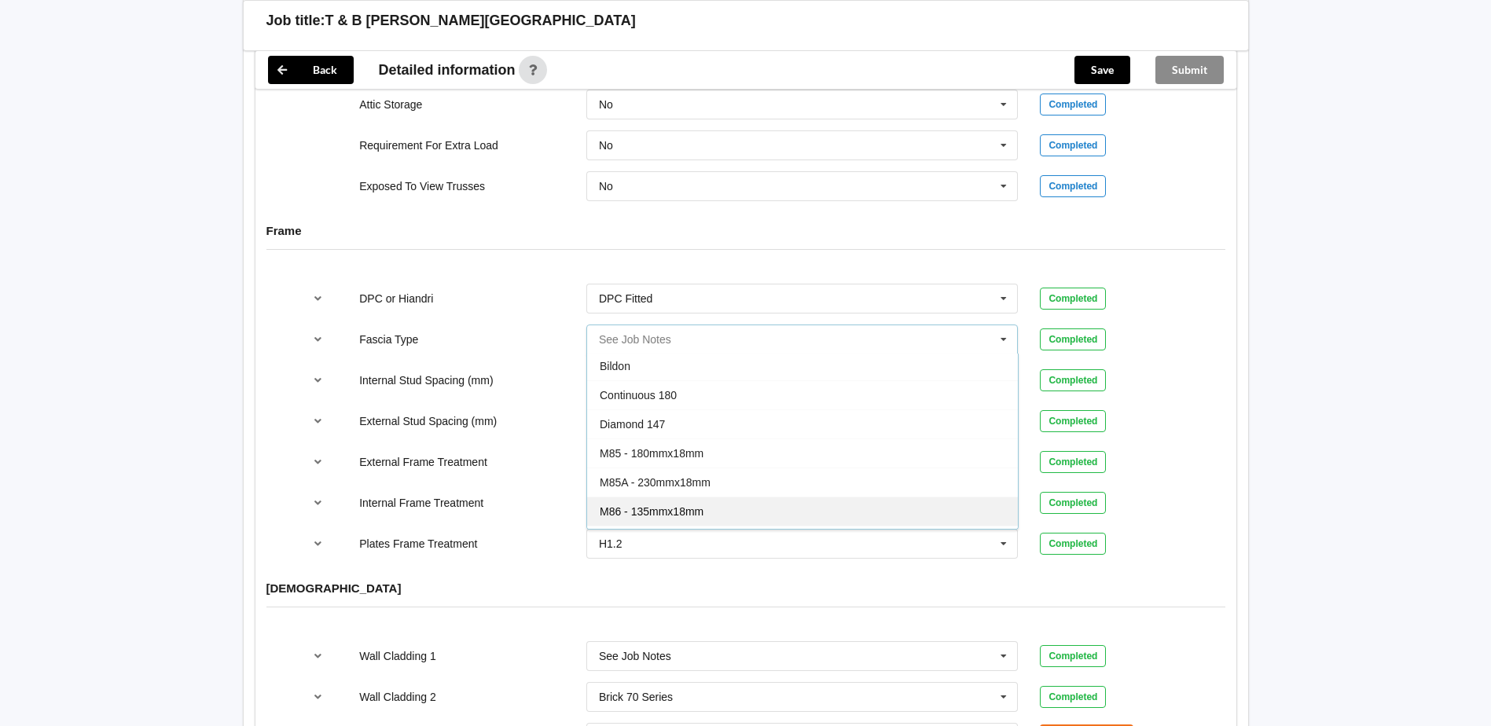
scroll to position [0, 0]
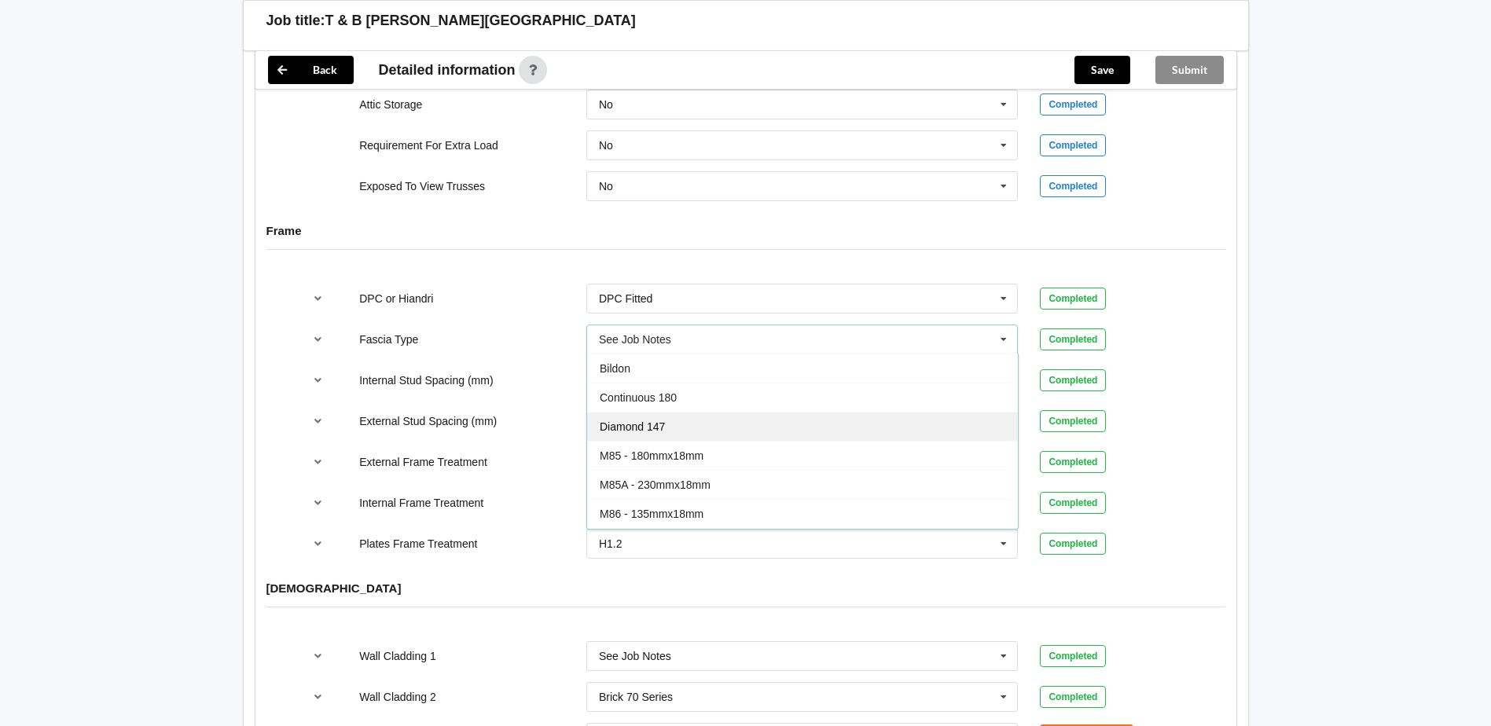
click at [713, 418] on div "Diamond 147" at bounding box center [802, 426] width 431 height 29
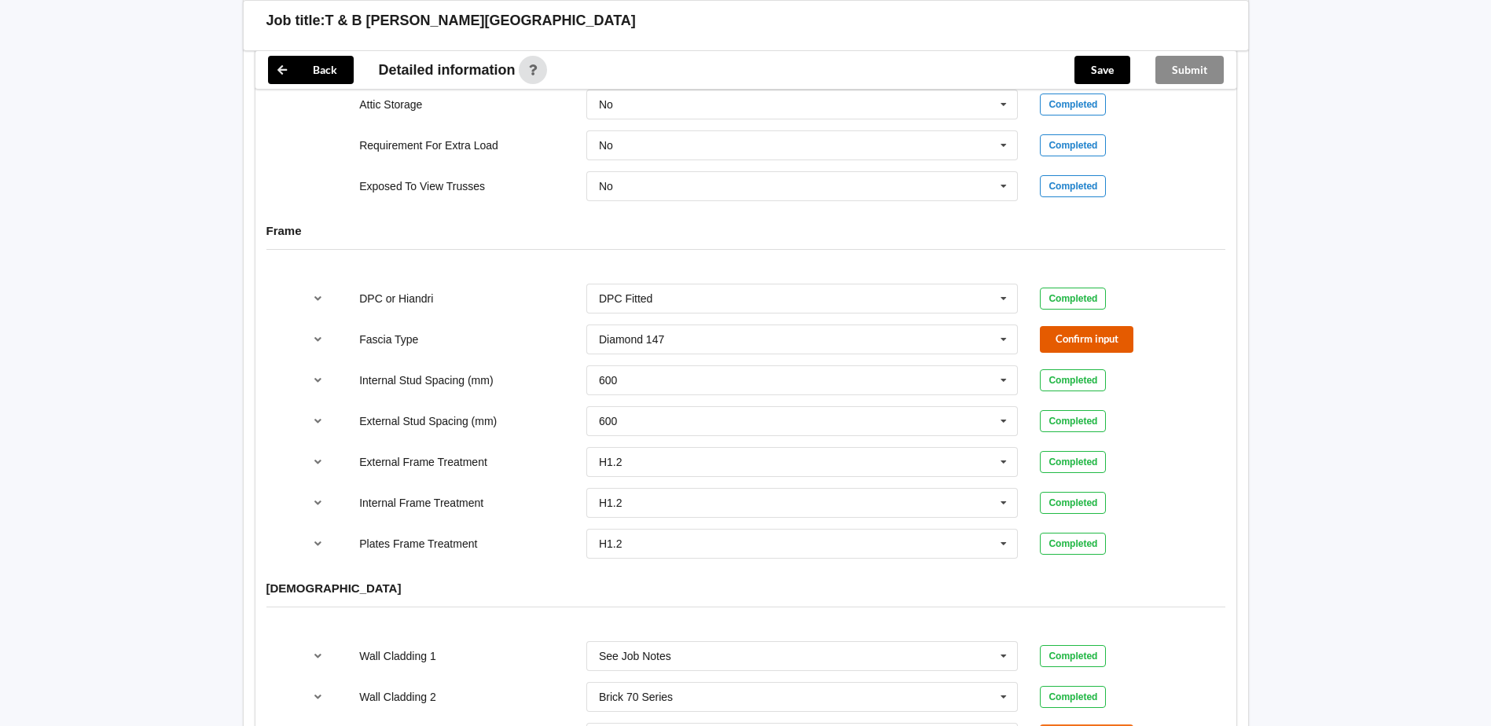
click at [1098, 326] on button "Confirm input" at bounding box center [1087, 339] width 94 height 26
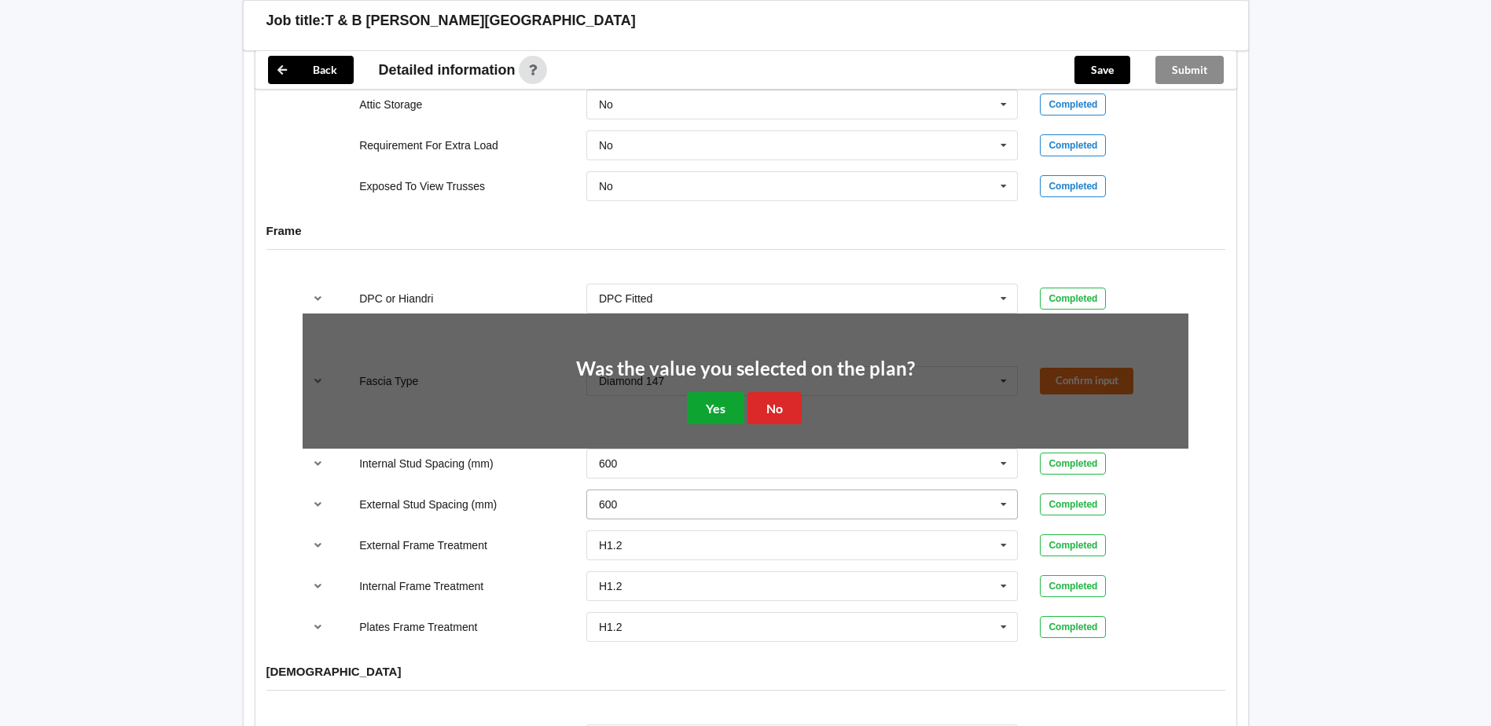
click at [726, 392] on button "Yes" at bounding box center [715, 408] width 57 height 32
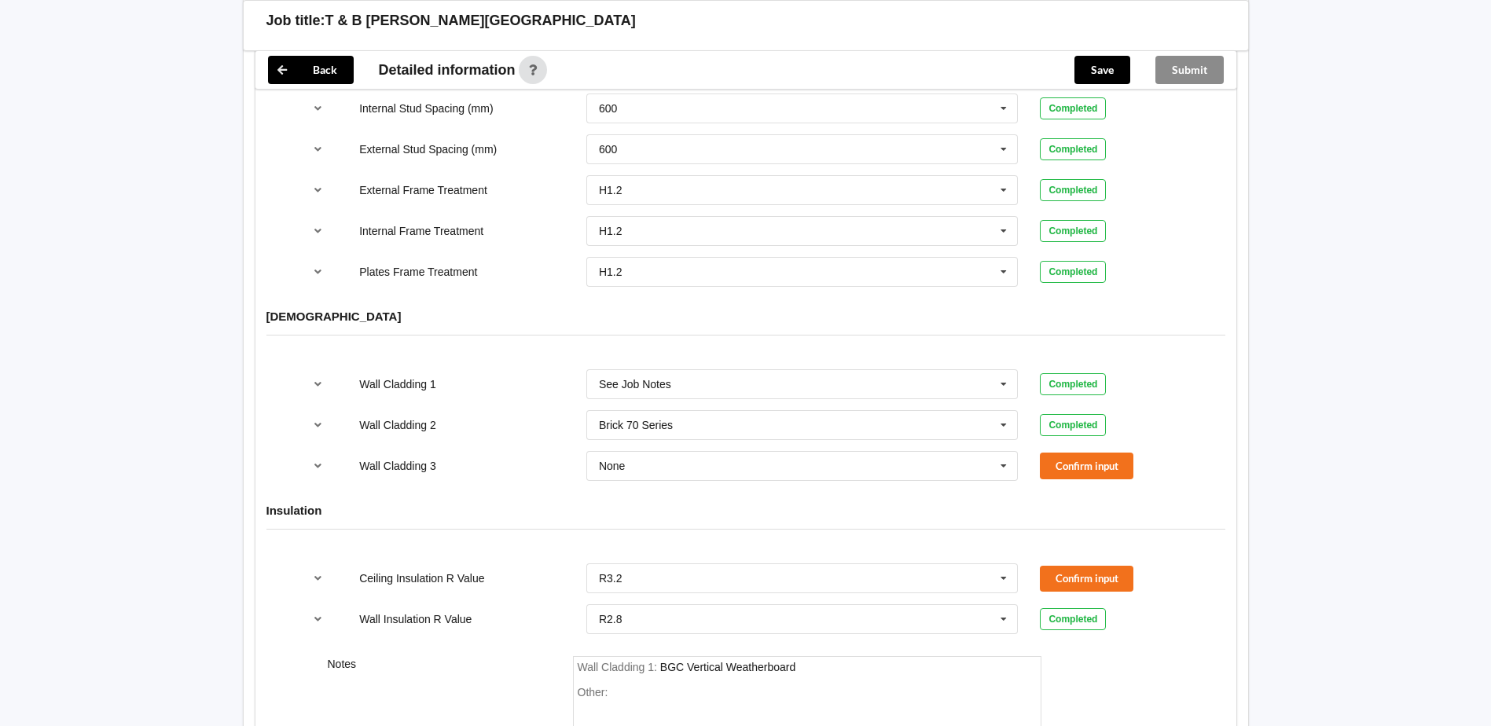
scroll to position [1960, 0]
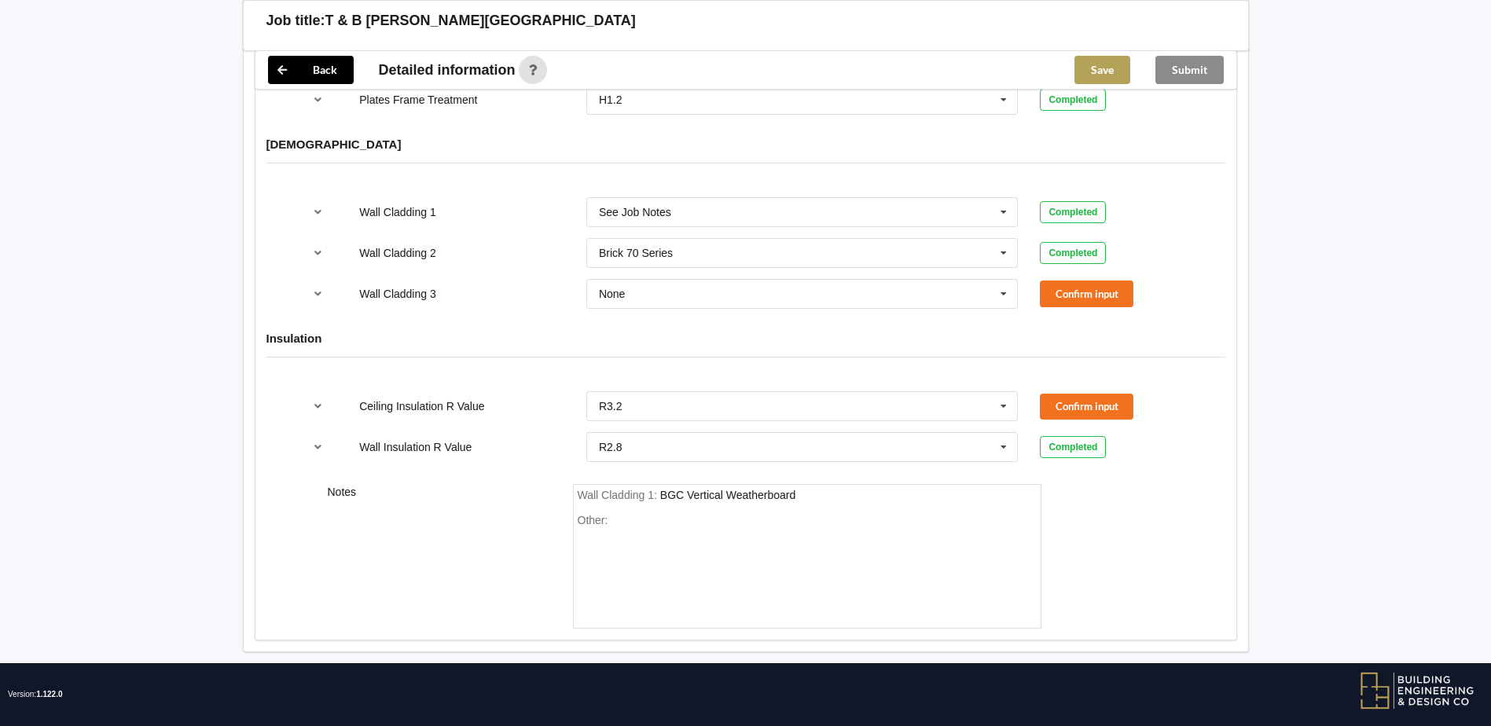
click at [1096, 76] on button "Save" at bounding box center [1103, 70] width 56 height 28
click at [1190, 76] on div "Submit" at bounding box center [1190, 70] width 94 height 38
click at [1061, 281] on button "Confirm input" at bounding box center [1087, 294] width 94 height 26
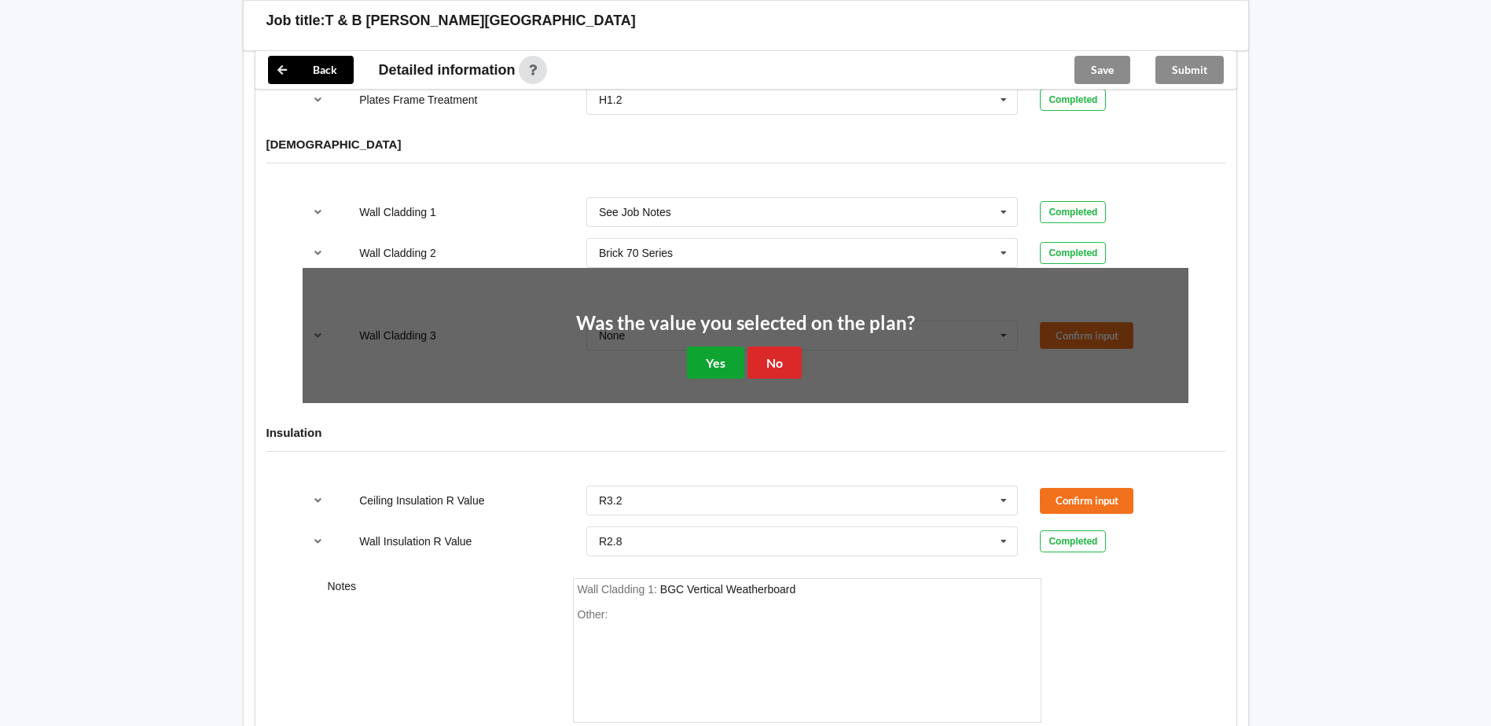
click at [712, 354] on button "Yes" at bounding box center [715, 363] width 57 height 32
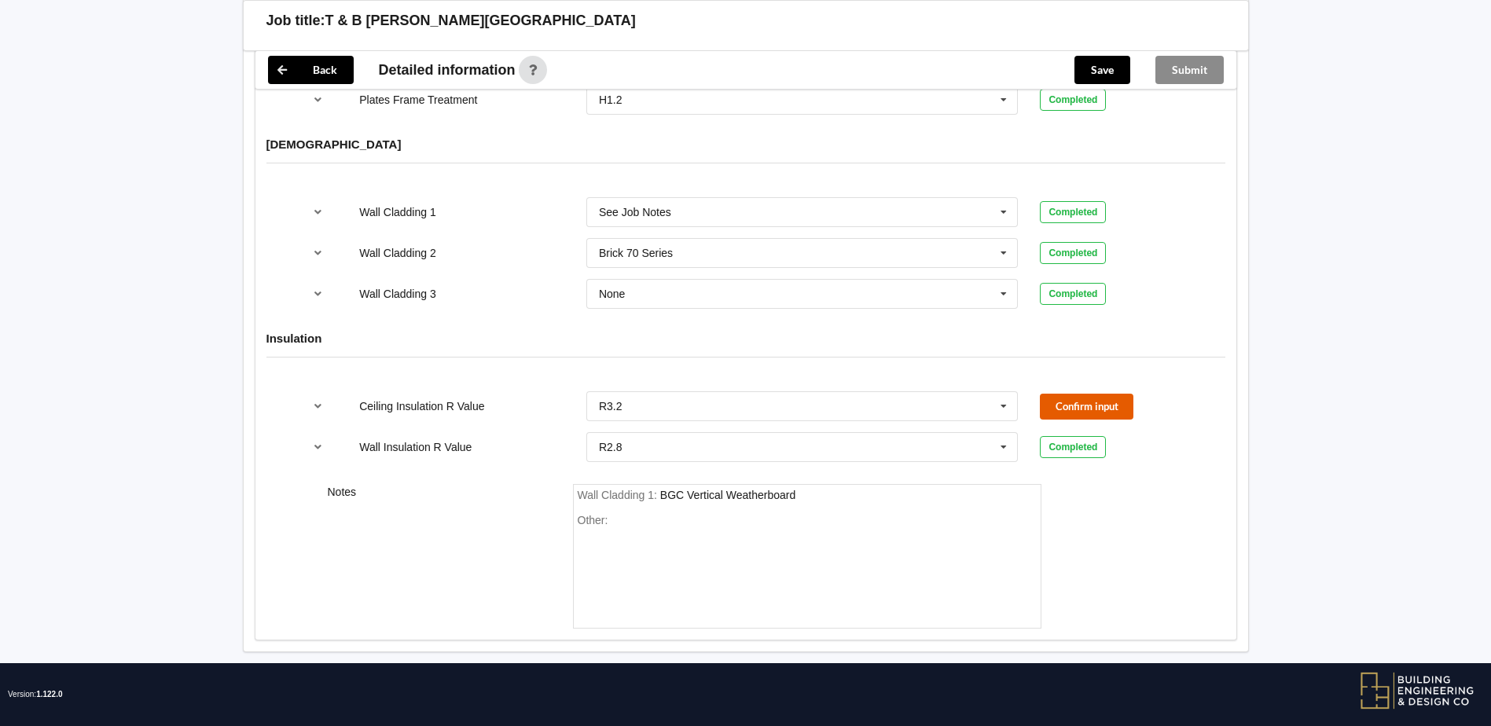
click at [1121, 394] on button "Confirm input" at bounding box center [1087, 407] width 94 height 26
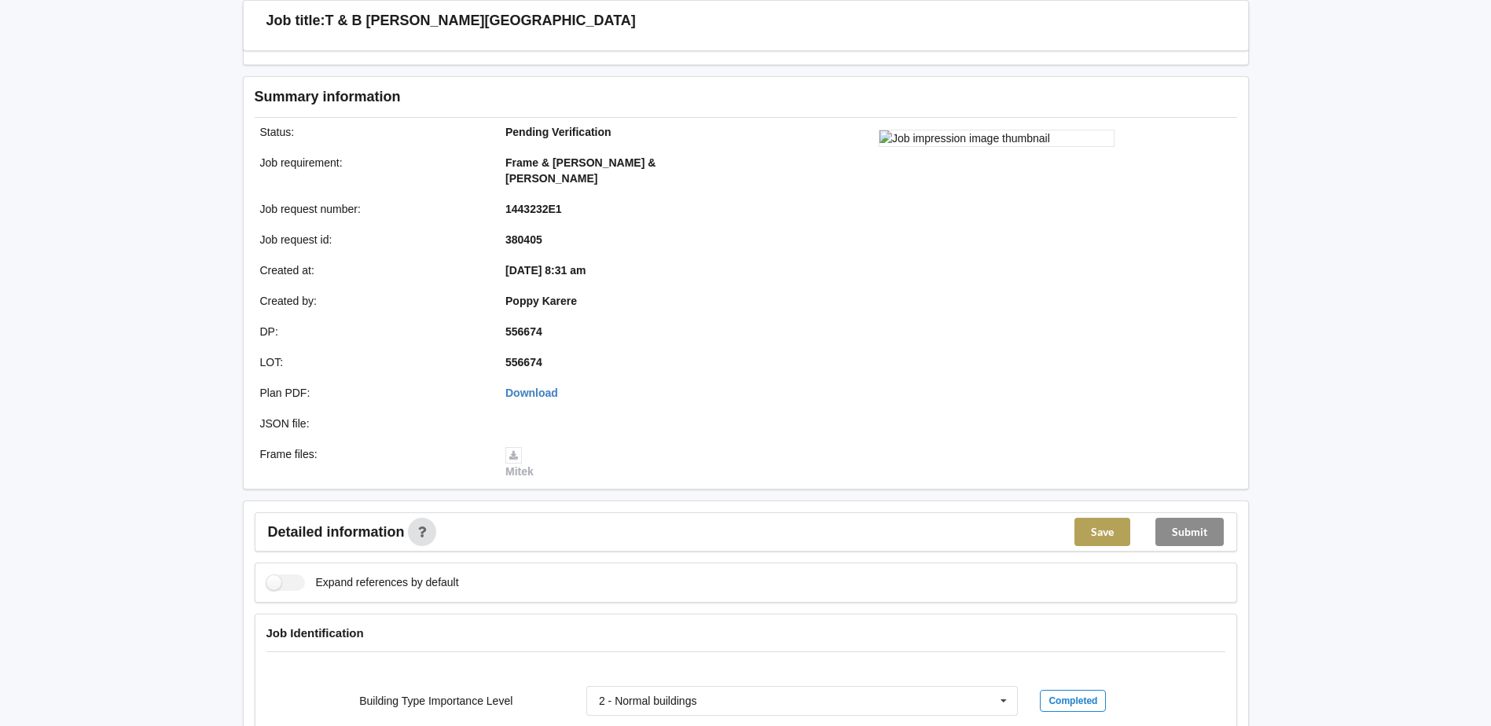
click at [1116, 518] on button "Save" at bounding box center [1103, 532] width 56 height 28
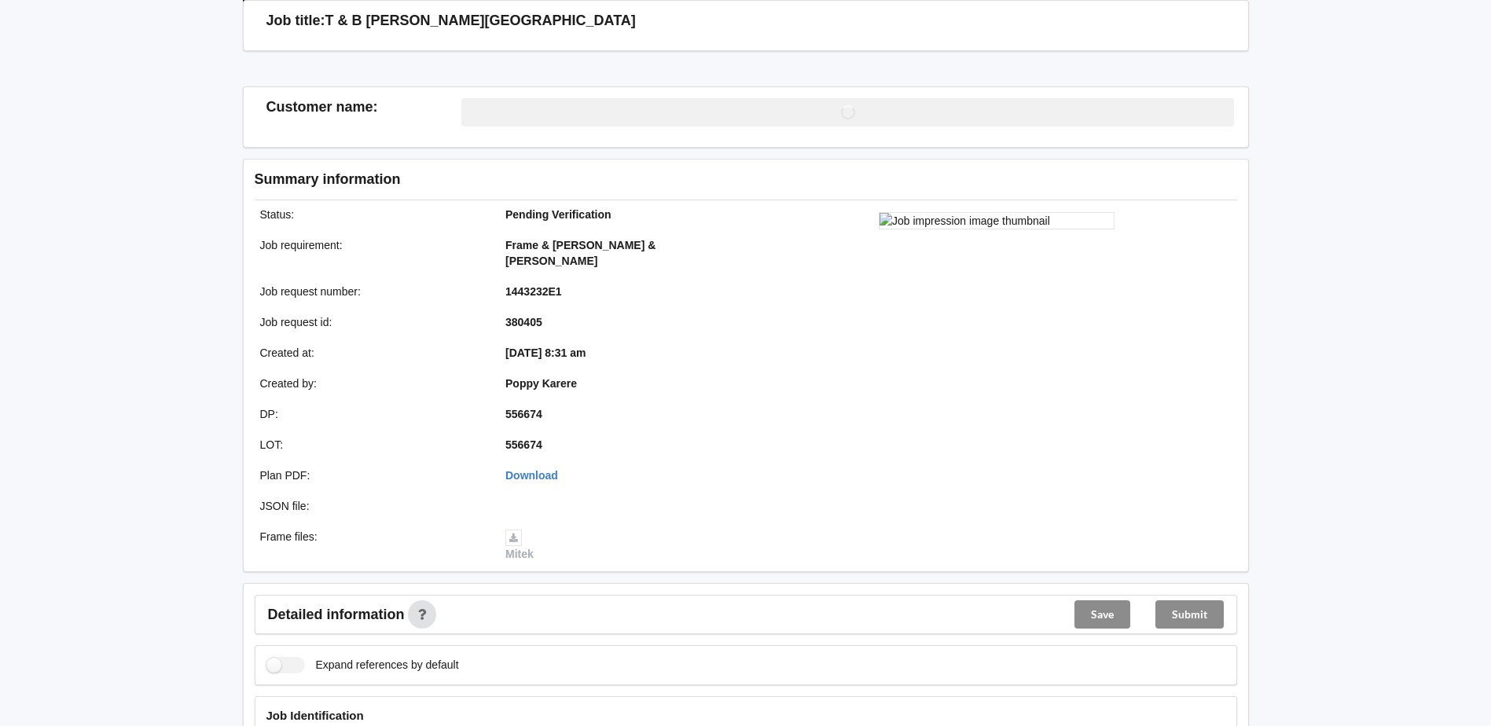
scroll to position [152, 0]
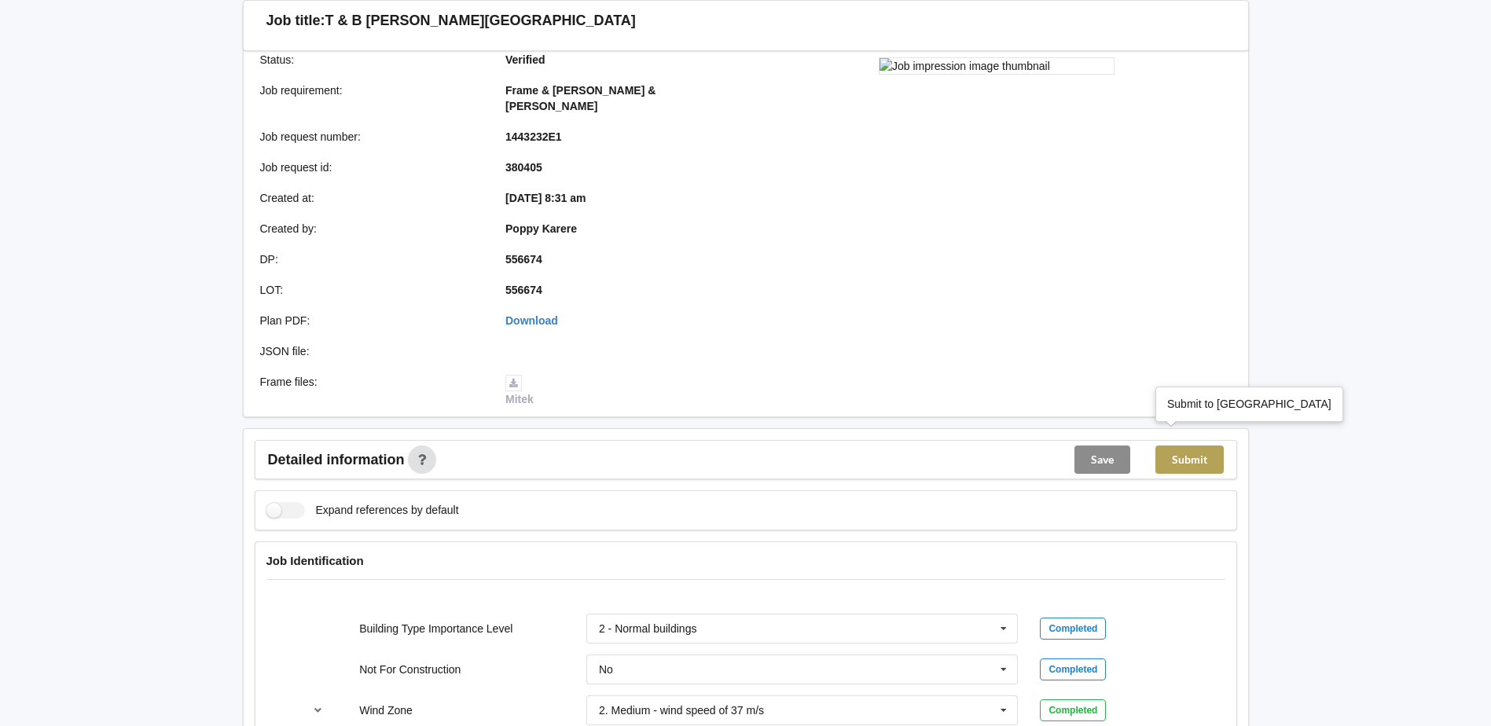
click at [1222, 450] on button "Submit" at bounding box center [1190, 460] width 68 height 28
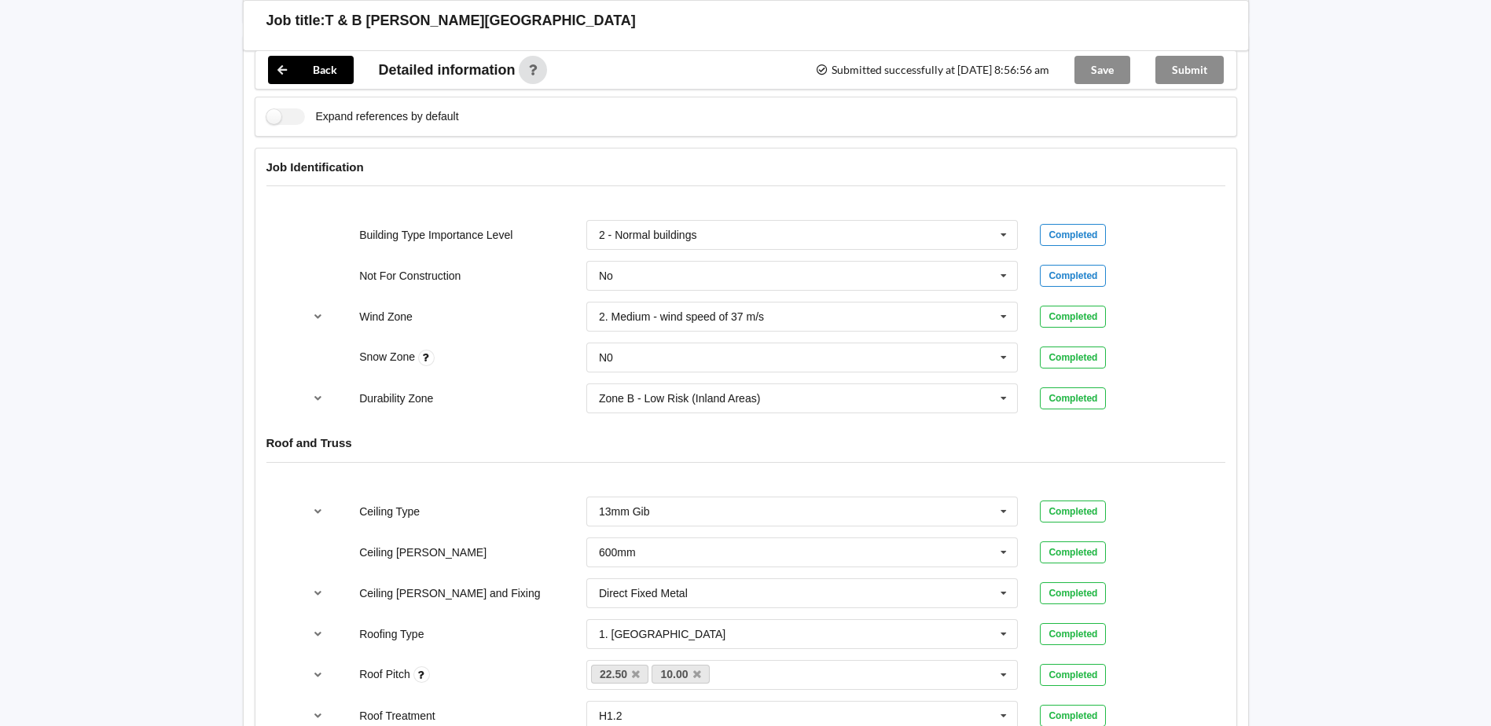
scroll to position [702, 0]
